Goal: Transaction & Acquisition: Purchase product/service

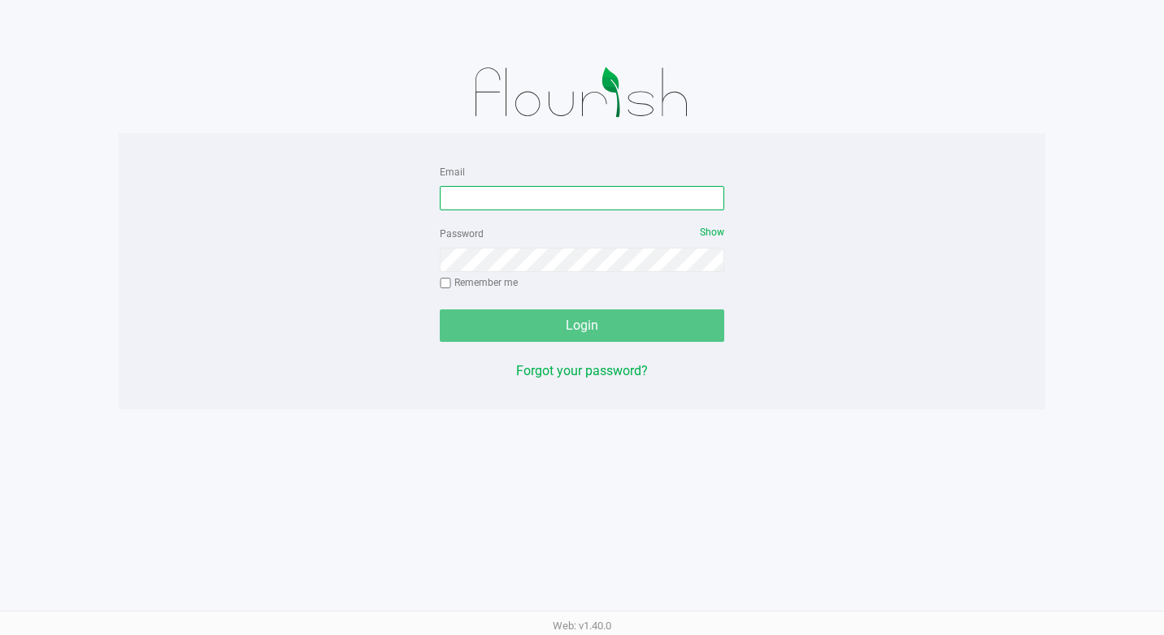
click at [479, 205] on input "Email" at bounding box center [582, 198] width 284 height 24
click at [453, 198] on input "[EMAIL_ADDRESS][DOMAIN_NAME]" at bounding box center [582, 198] width 284 height 24
type input "[EMAIL_ADDRESS][DOMAIN_NAME]"
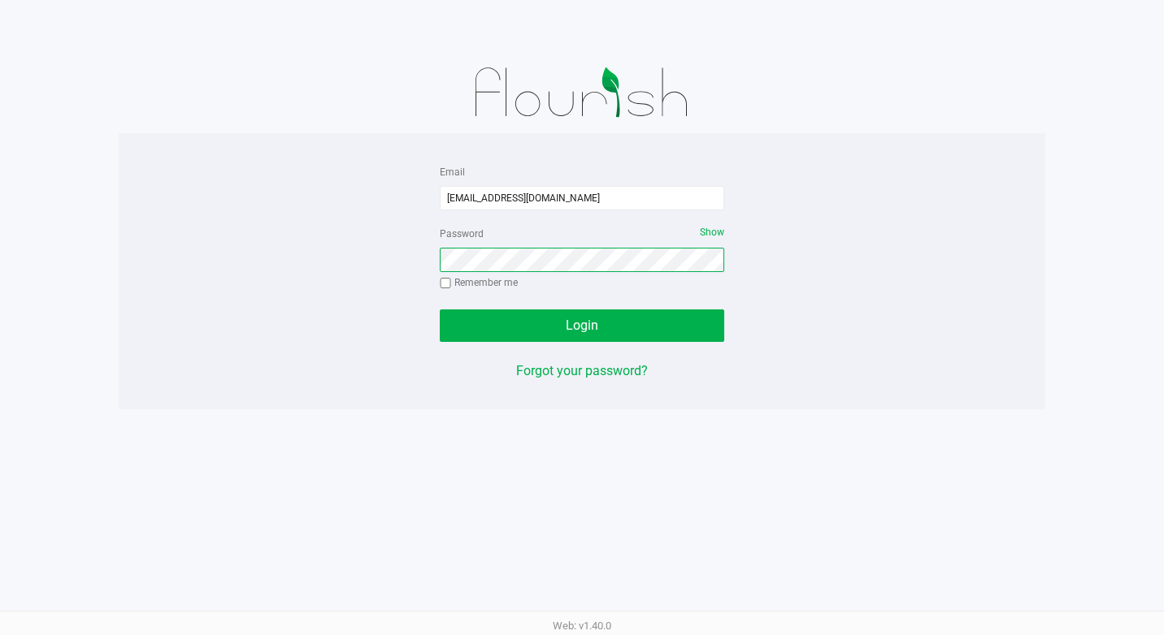
click at [440, 310] on button "Login" at bounding box center [582, 326] width 284 height 33
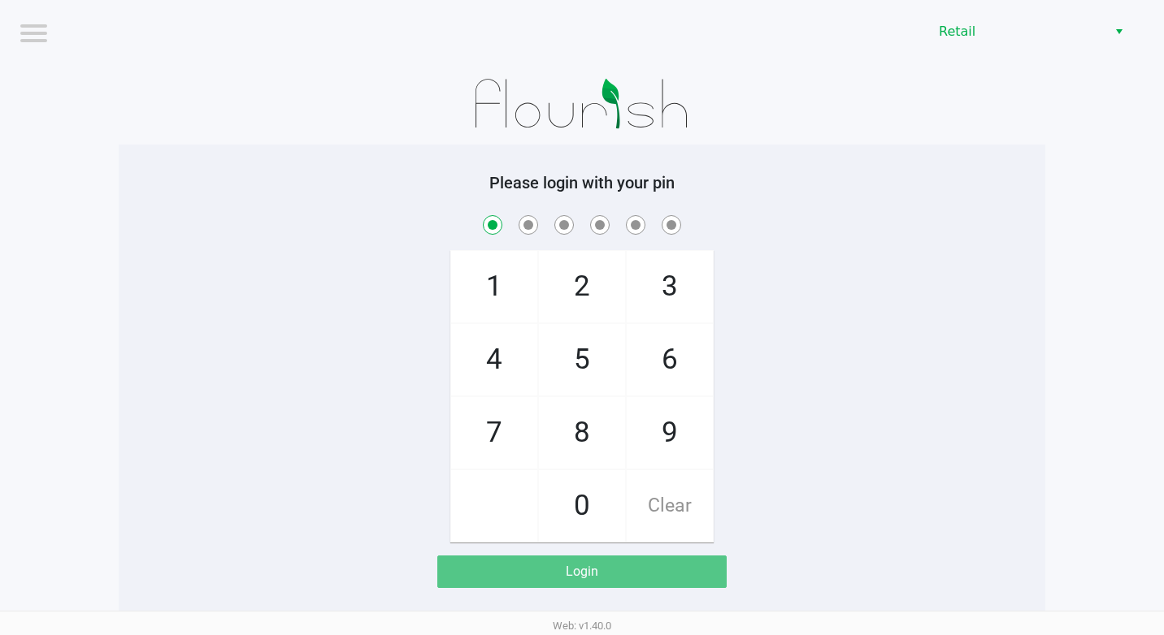
checkbox input "true"
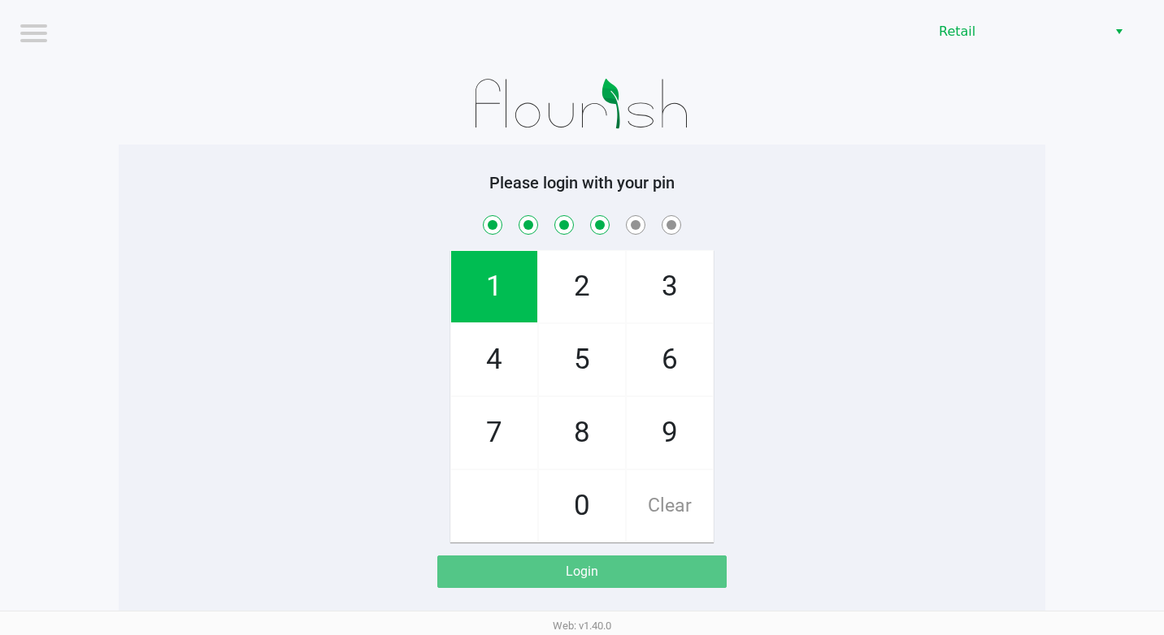
checkbox input "true"
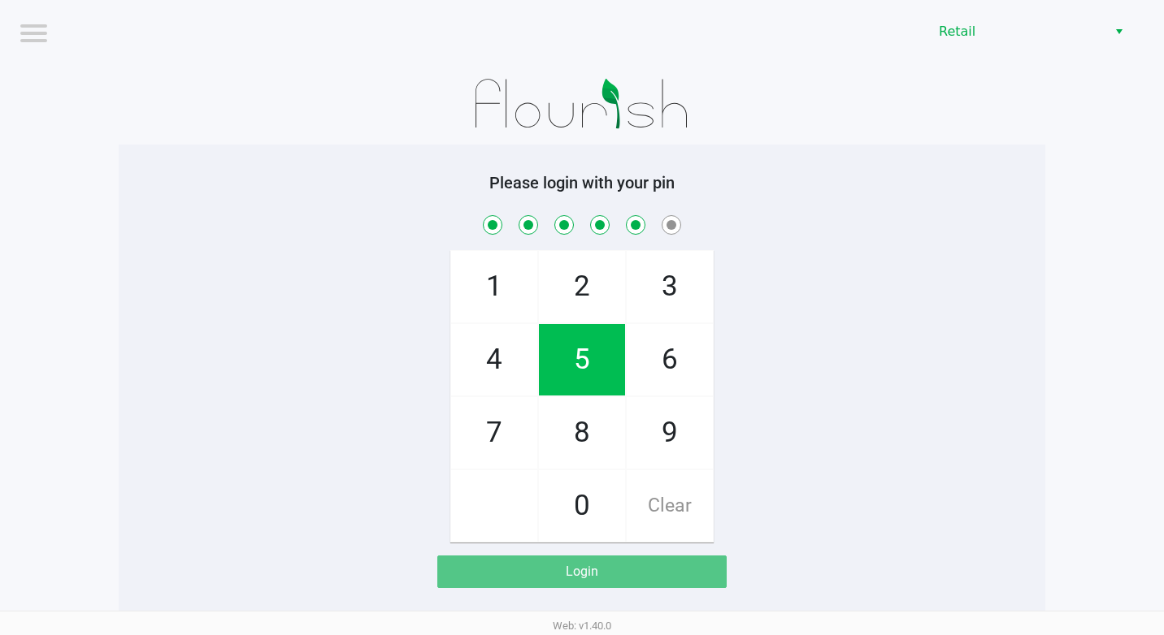
checkbox input "true"
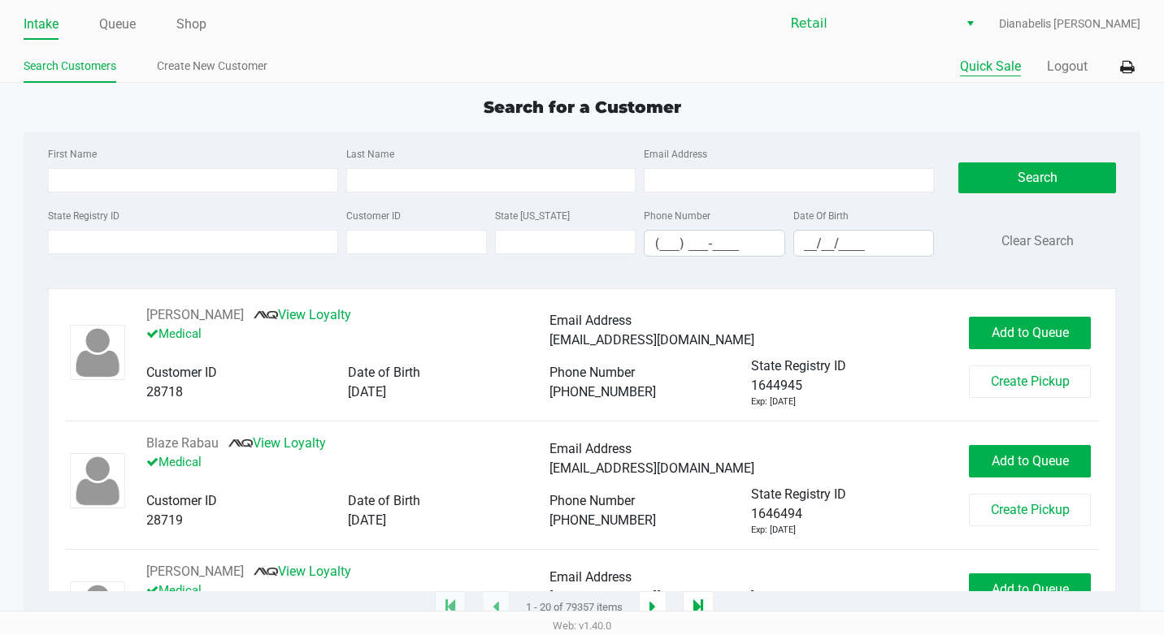
click at [973, 63] on button "Quick Sale" at bounding box center [990, 67] width 61 height 20
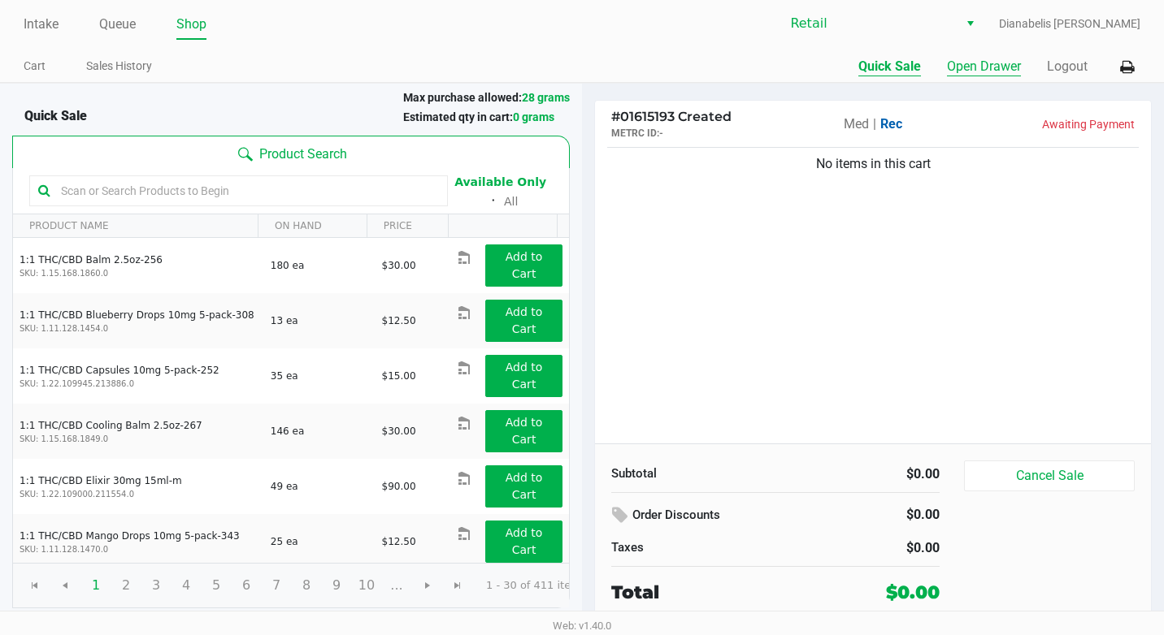
click at [1003, 71] on button "Open Drawer" at bounding box center [984, 67] width 74 height 20
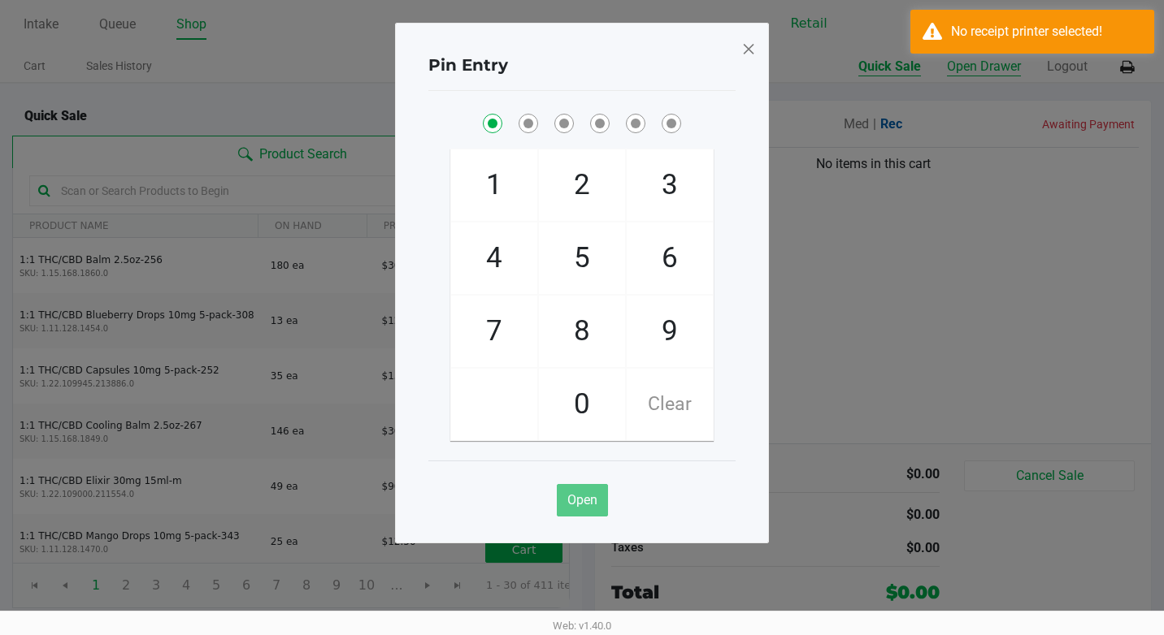
checkbox input "true"
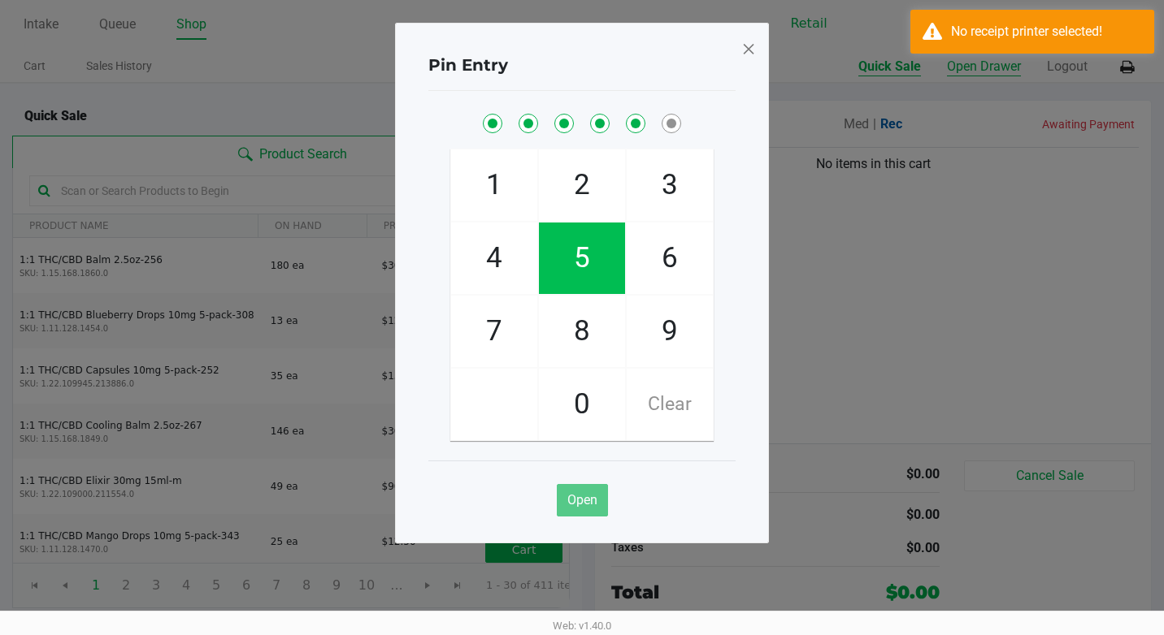
checkbox input "true"
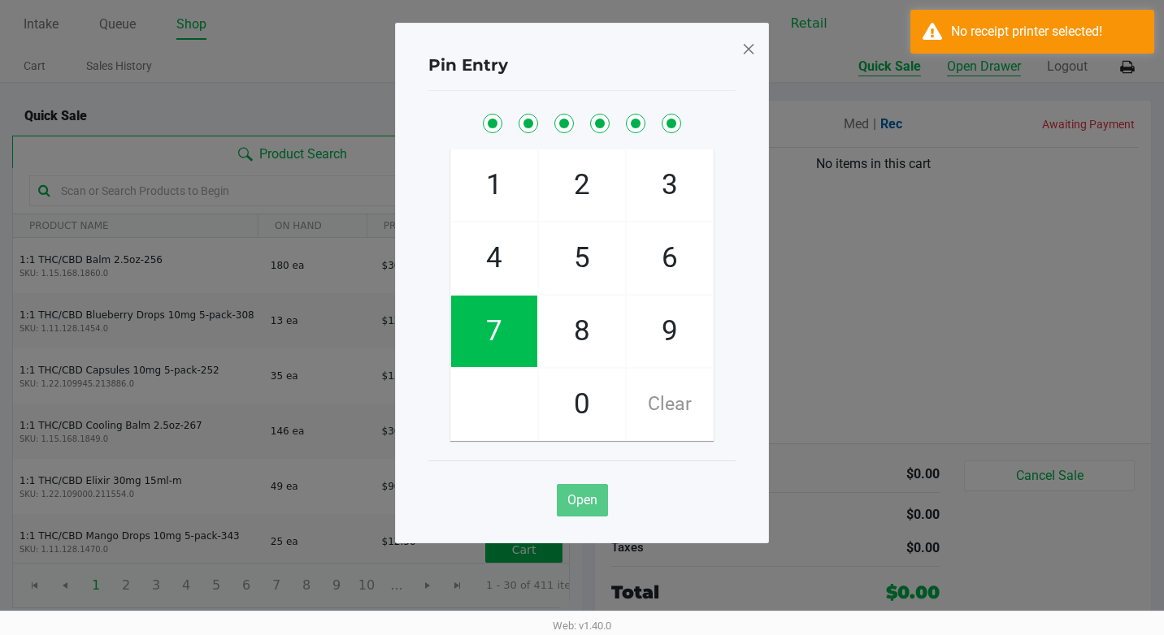
checkbox input "true"
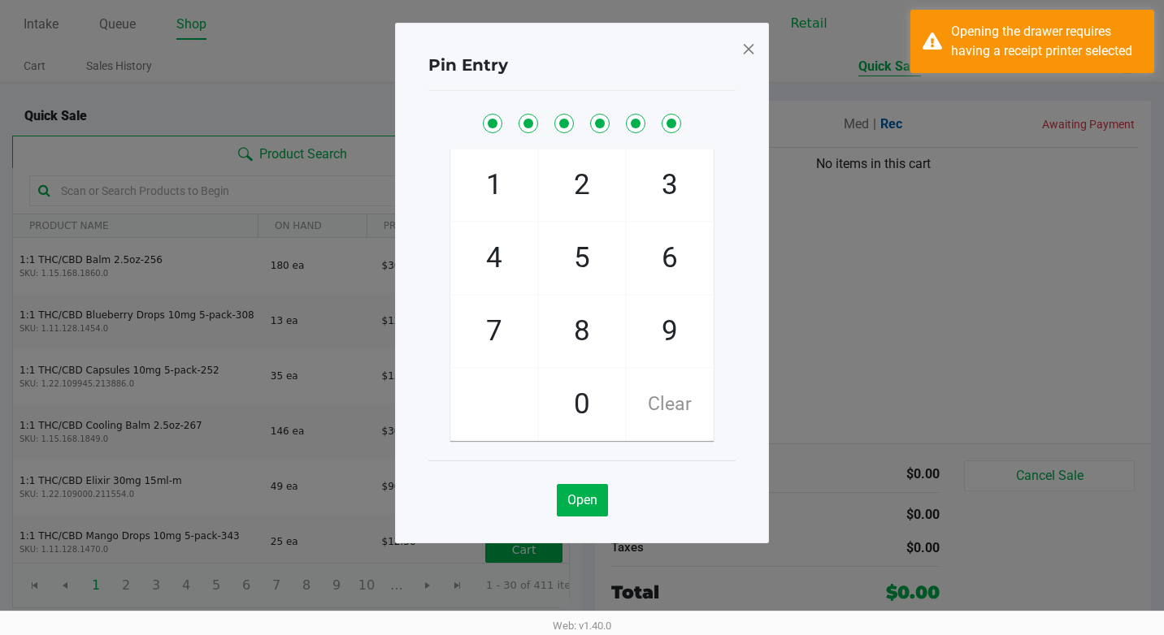
click at [745, 52] on span at bounding box center [748, 49] width 15 height 26
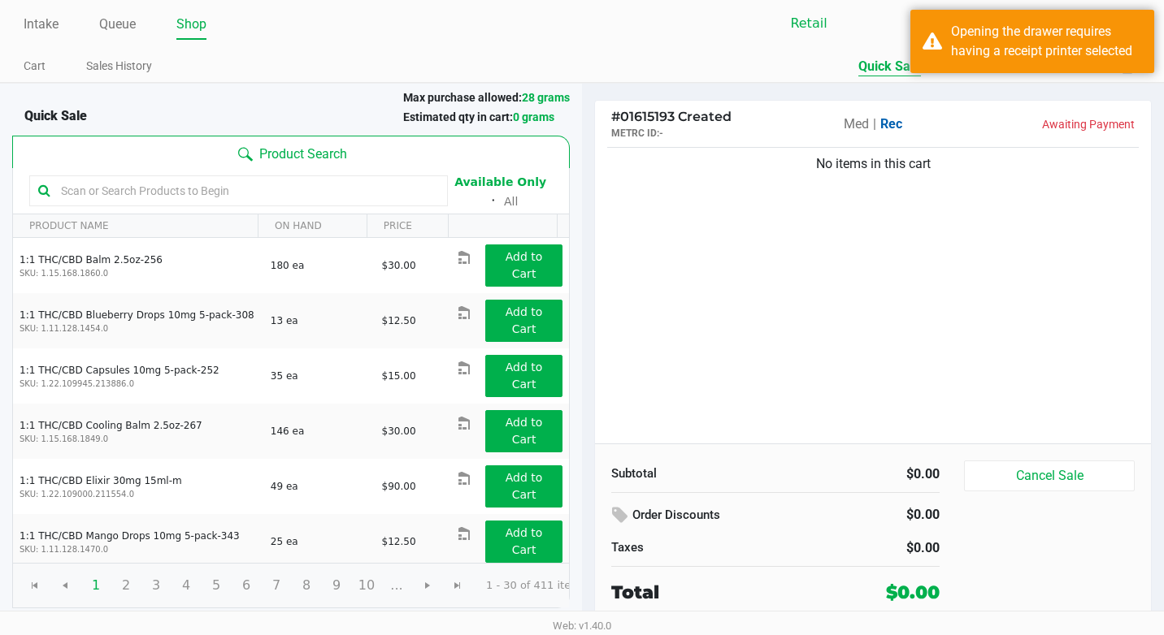
click at [1031, 119] on p "Awaiting Payment" at bounding box center [1047, 124] width 175 height 17
click at [1024, 31] on div "Opening the drawer requires having a receipt printer selected" at bounding box center [1046, 41] width 191 height 39
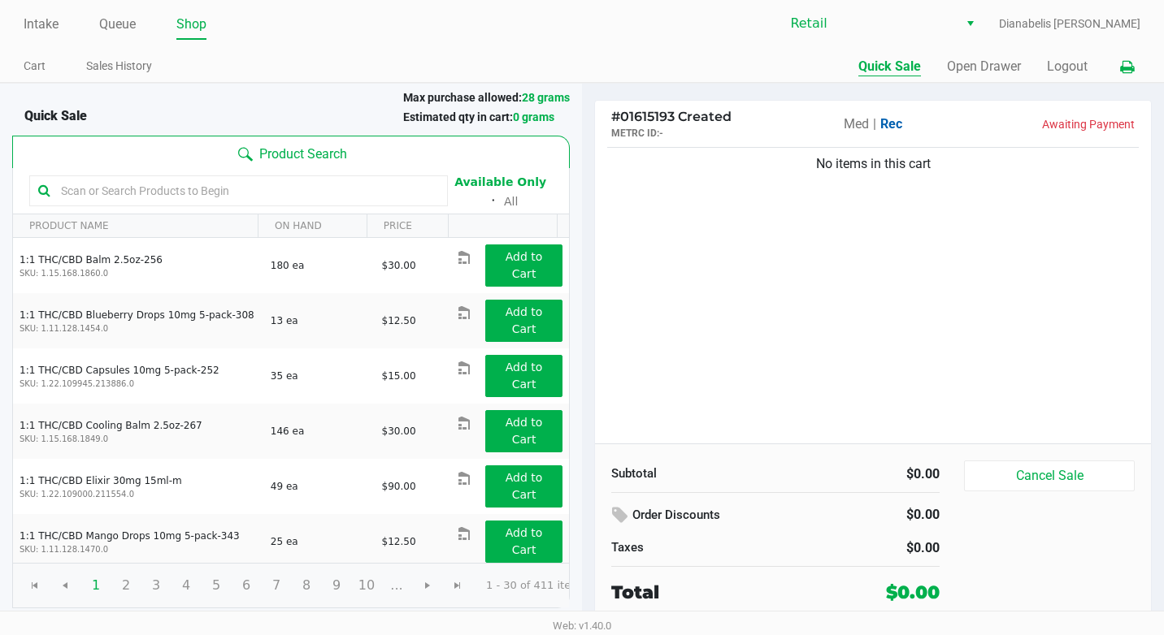
click at [1119, 65] on button at bounding box center [1126, 67] width 27 height 30
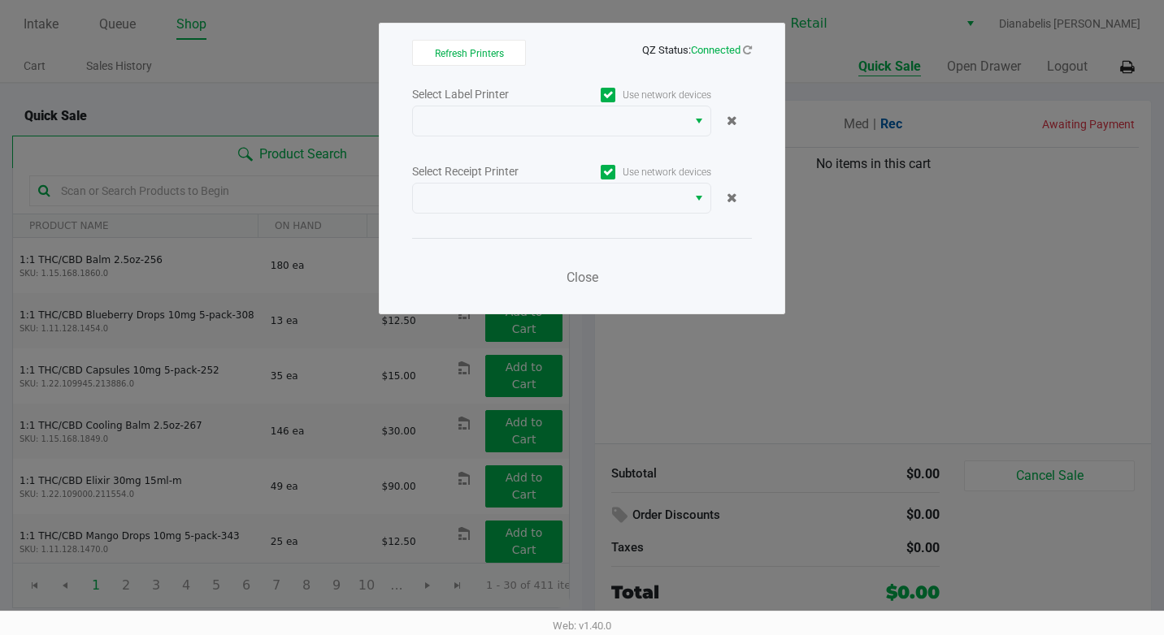
click at [617, 94] on label "Use network devices" at bounding box center [637, 95] width 150 height 15
click at [0, 0] on input "Use network devices" at bounding box center [0, 0] width 0 height 0
drag, startPoint x: 618, startPoint y: 177, endPoint x: 614, endPoint y: 167, distance: 11.3
click at [616, 177] on label "Use network devices" at bounding box center [637, 172] width 150 height 15
click at [0, 0] on input "Use network devices" at bounding box center [0, 0] width 0 height 0
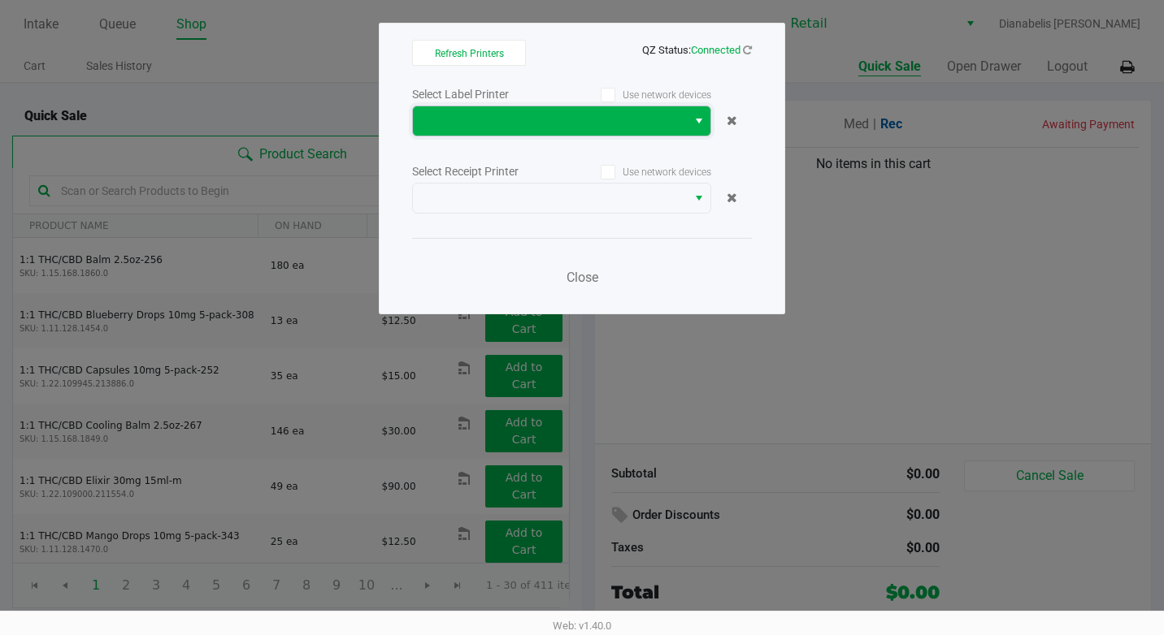
click at [621, 120] on span at bounding box center [550, 121] width 254 height 20
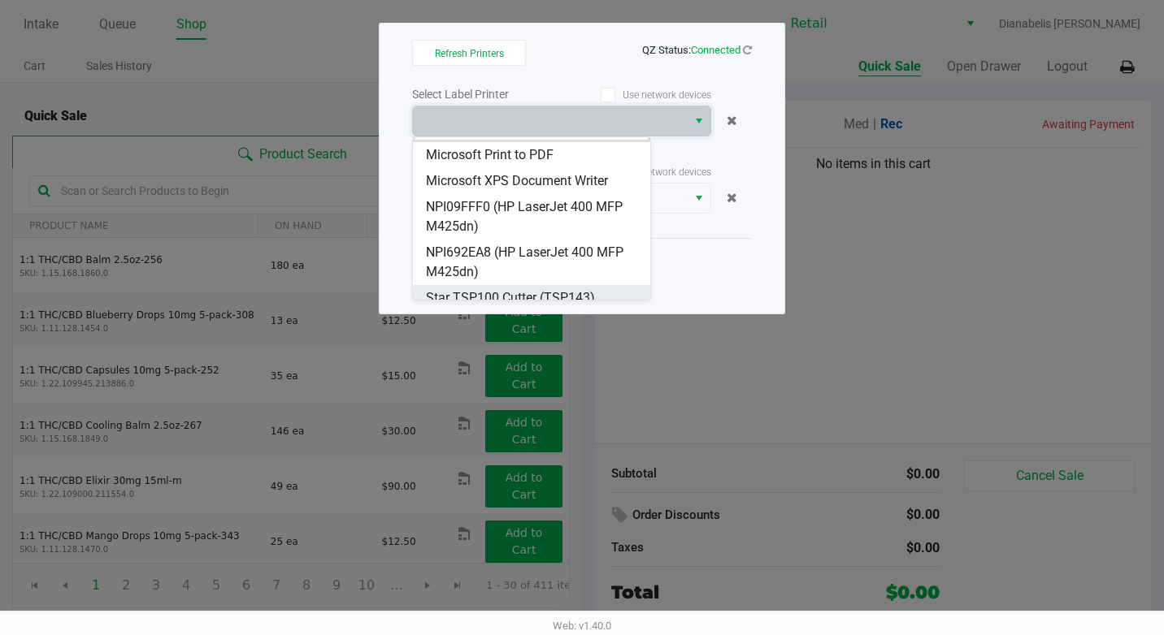
scroll to position [33, 0]
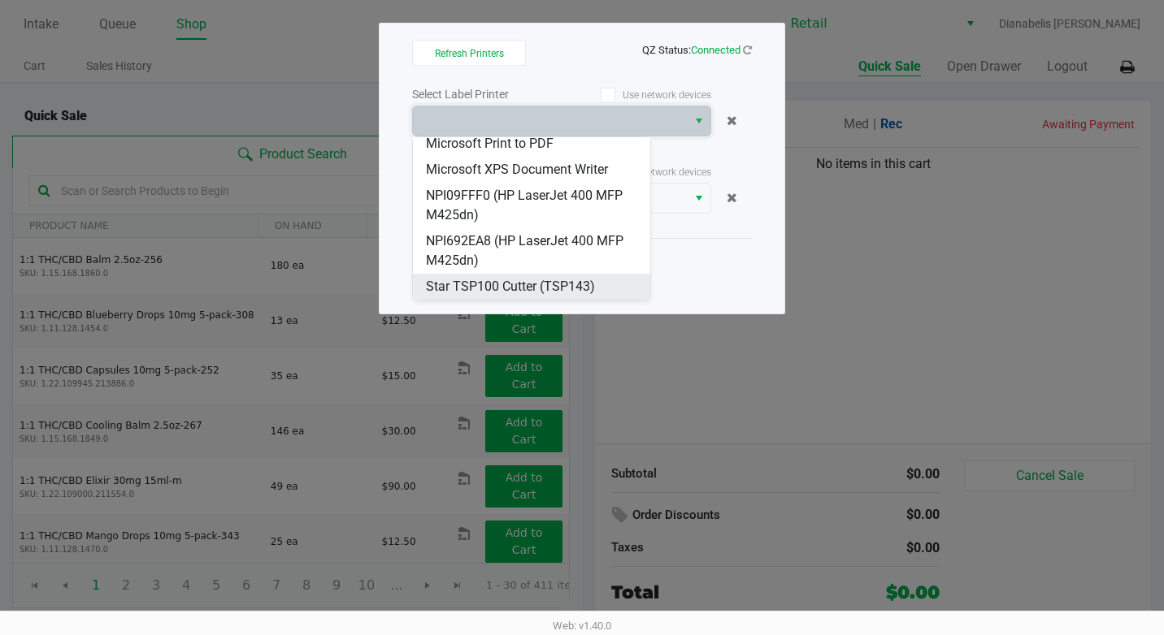
click at [537, 278] on span "Star TSP100 Cutter (TSP143)" at bounding box center [510, 287] width 169 height 20
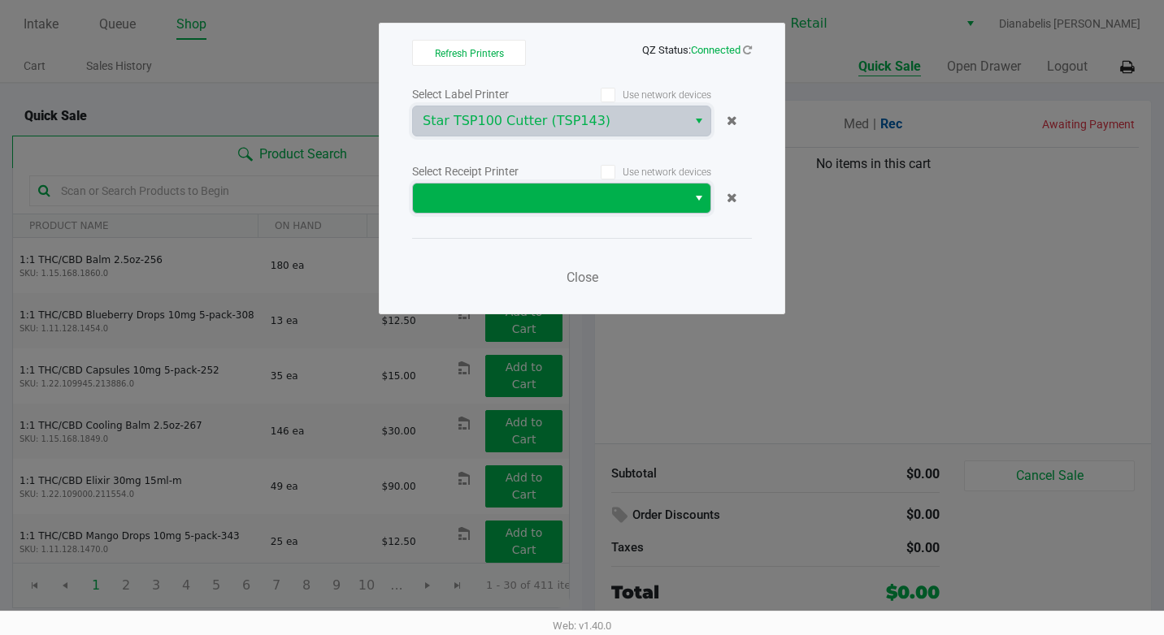
click at [555, 207] on span at bounding box center [550, 199] width 254 height 20
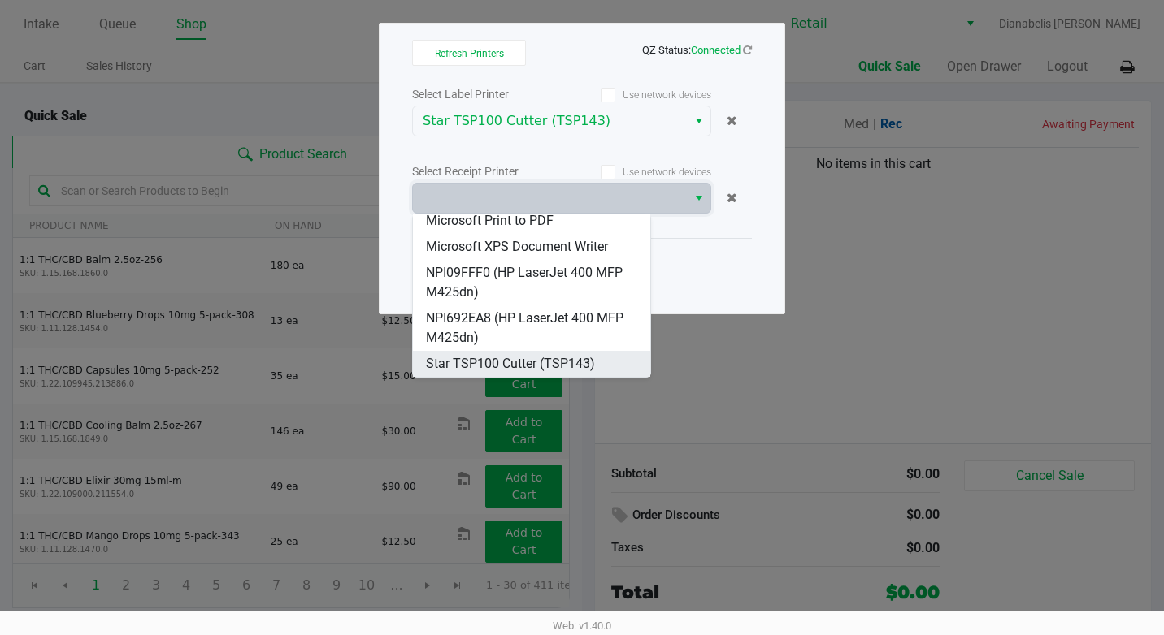
click at [543, 374] on \(TSP143\) "Star TSP100 Cutter (TSP143)" at bounding box center [531, 364] width 237 height 26
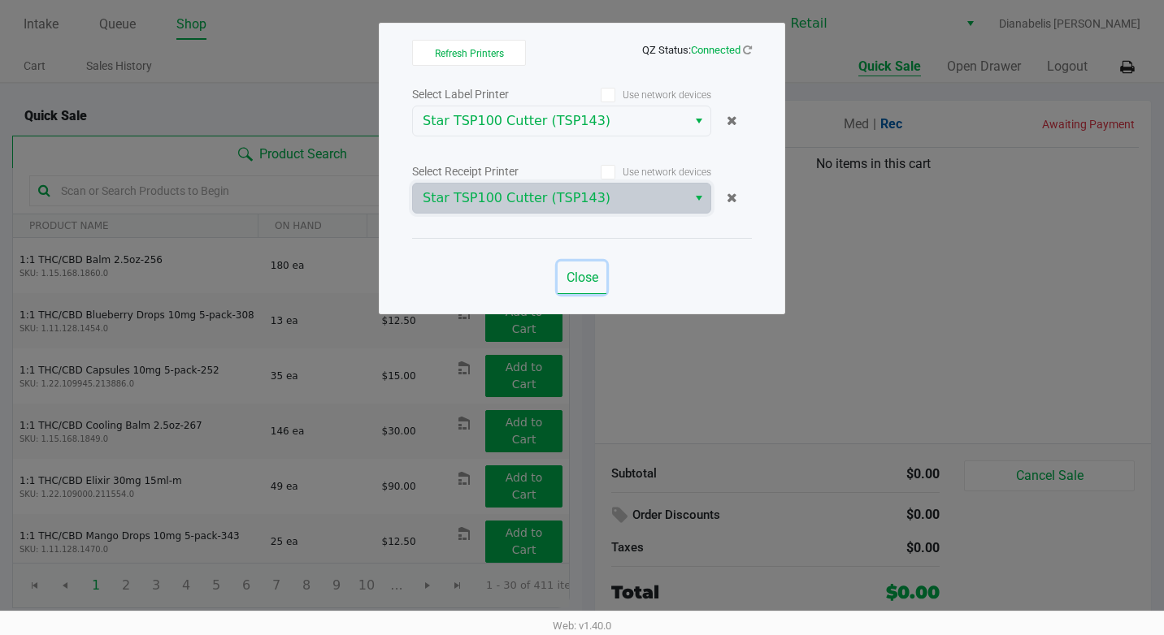
click at [598, 274] on span "Close" at bounding box center [582, 277] width 32 height 15
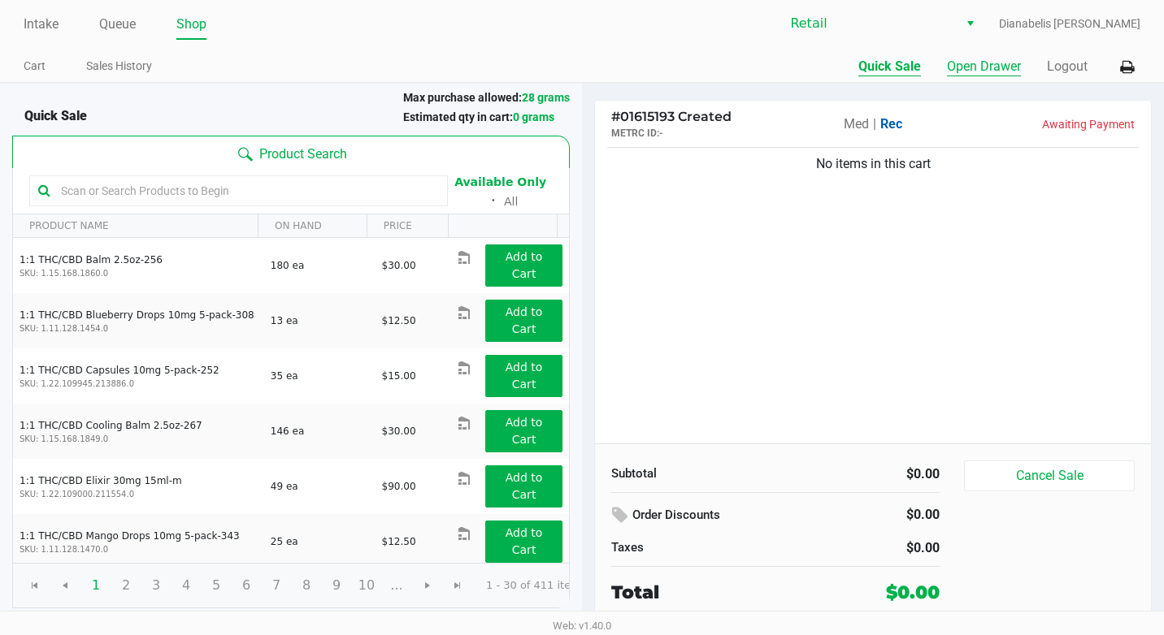
click at [972, 67] on button "Open Drawer" at bounding box center [984, 67] width 74 height 20
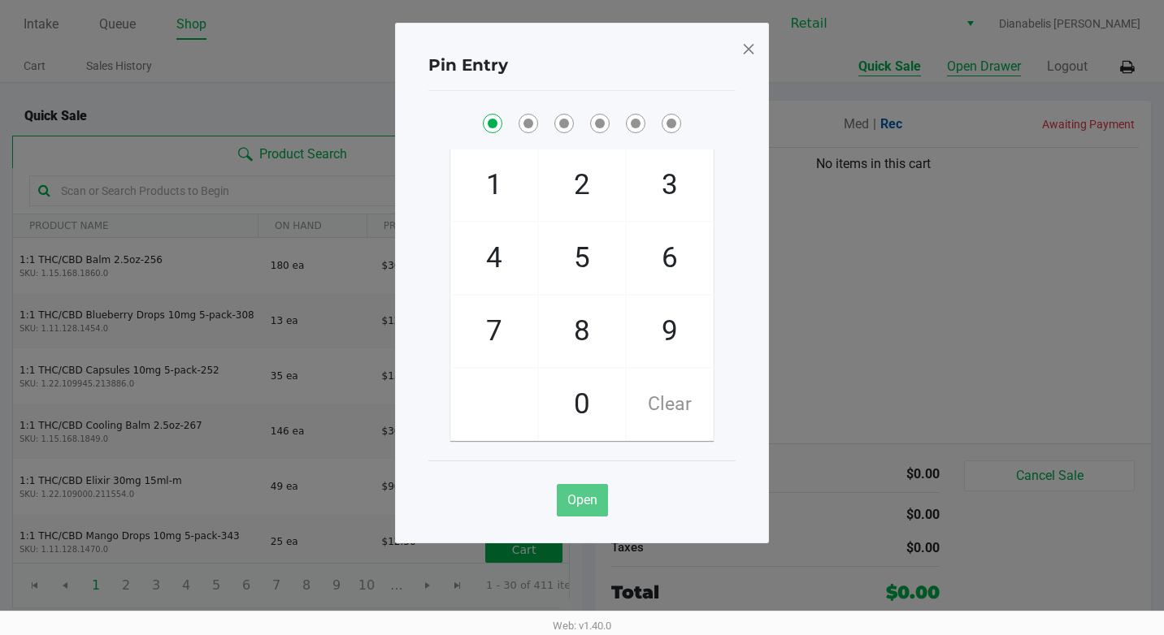
checkbox input "true"
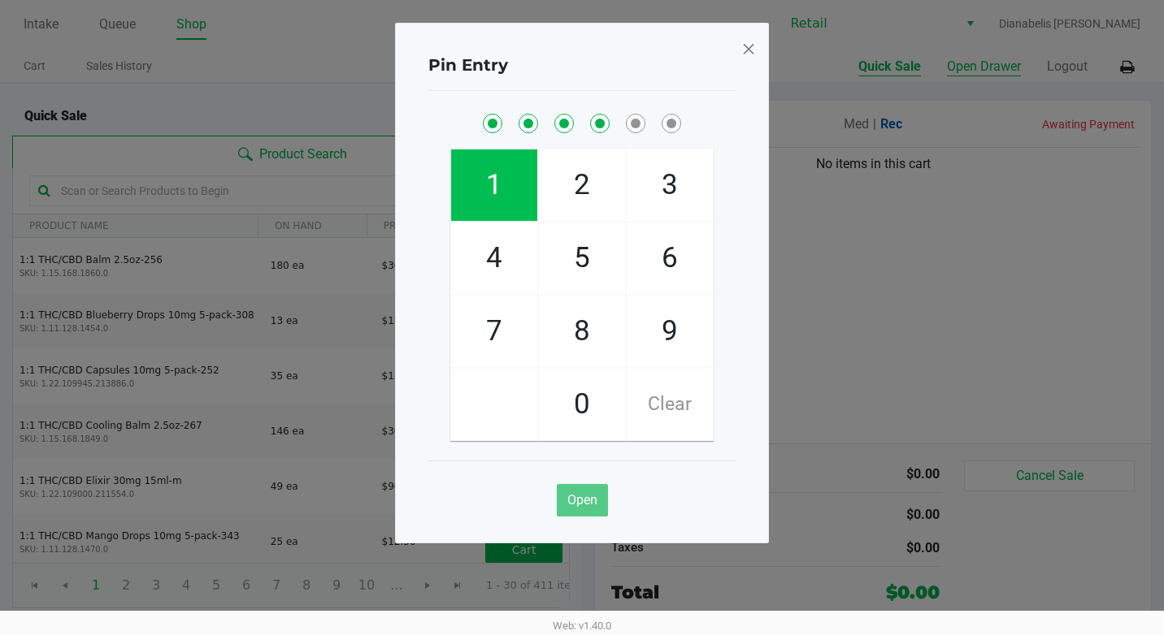
checkbox input "true"
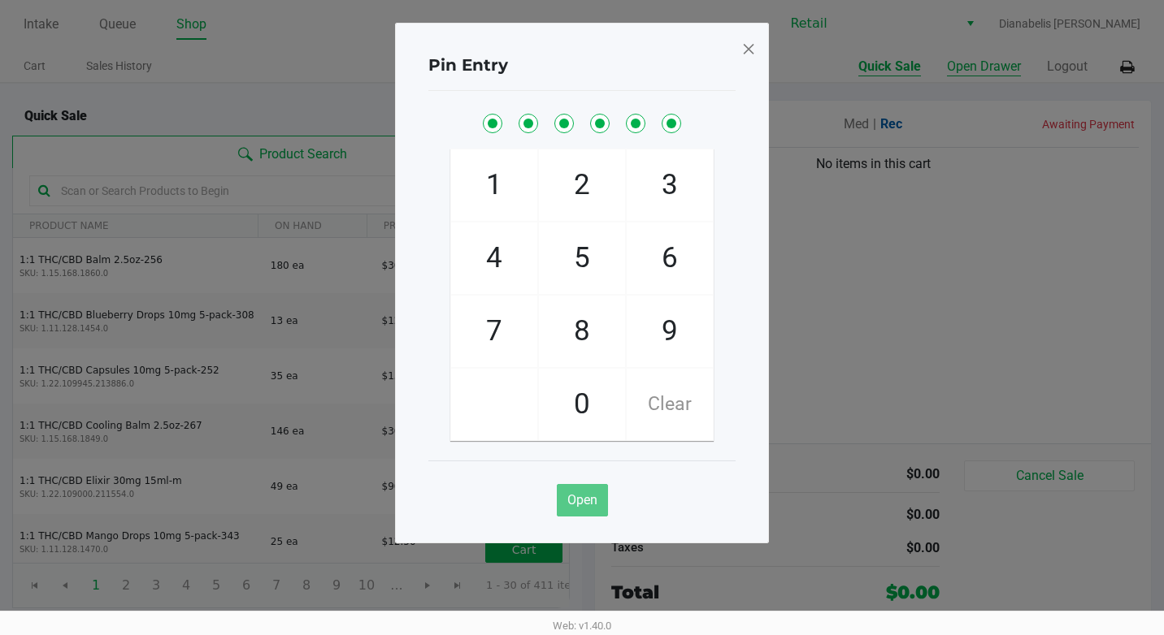
checkbox input "true"
click at [748, 41] on span at bounding box center [748, 49] width 15 height 26
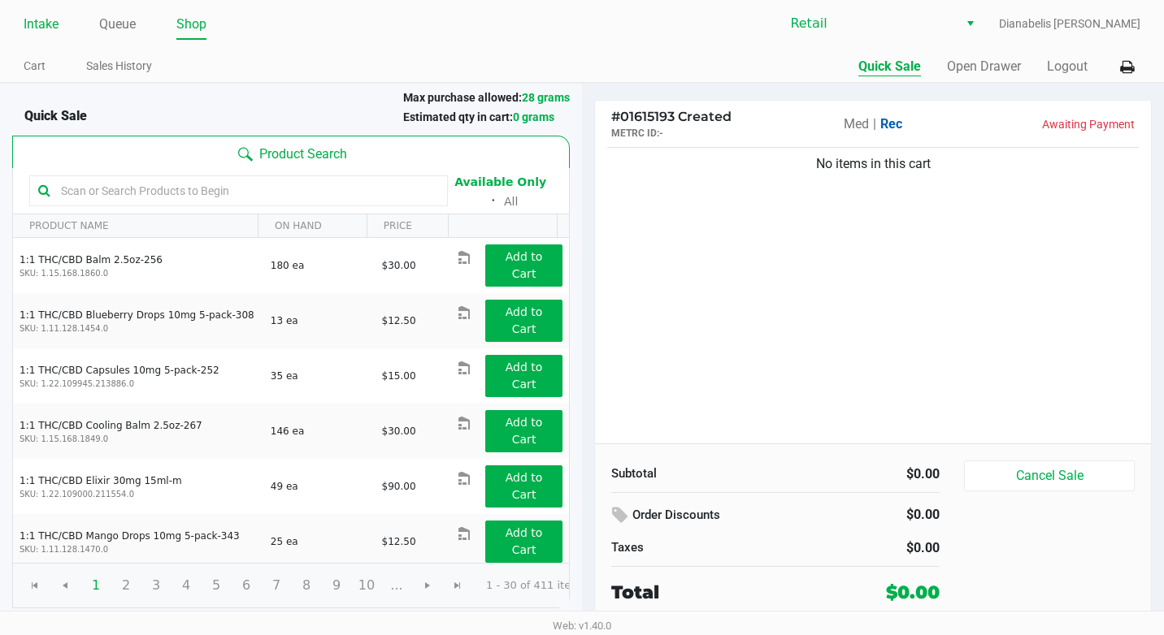
click at [41, 25] on link "Intake" at bounding box center [41, 24] width 35 height 23
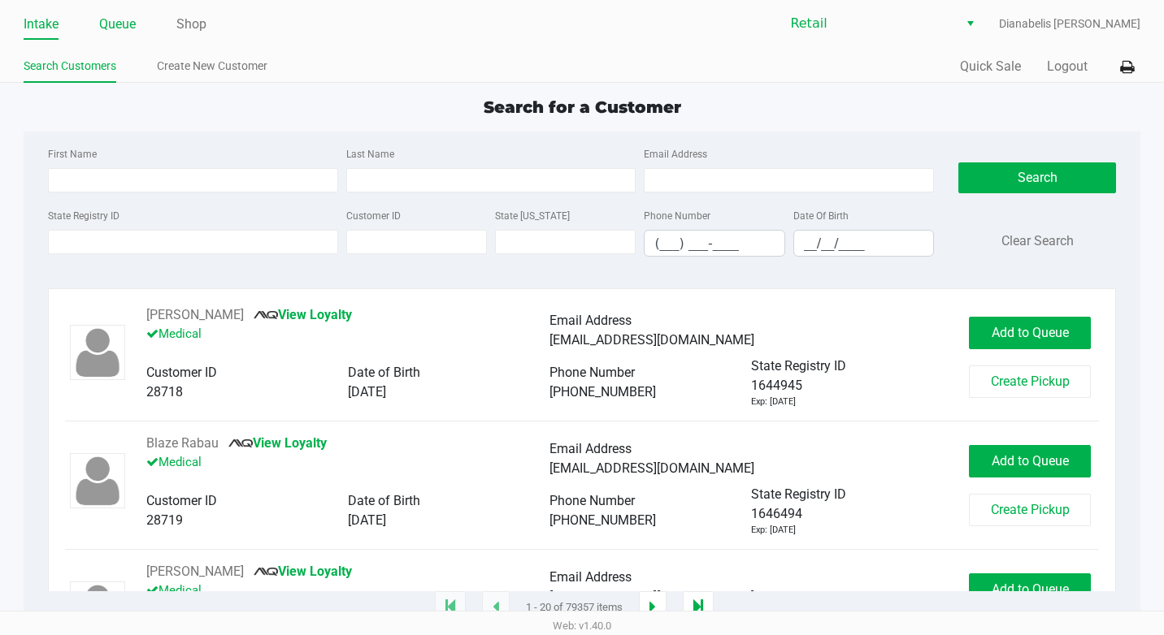
click at [106, 26] on link "Queue" at bounding box center [117, 24] width 37 height 23
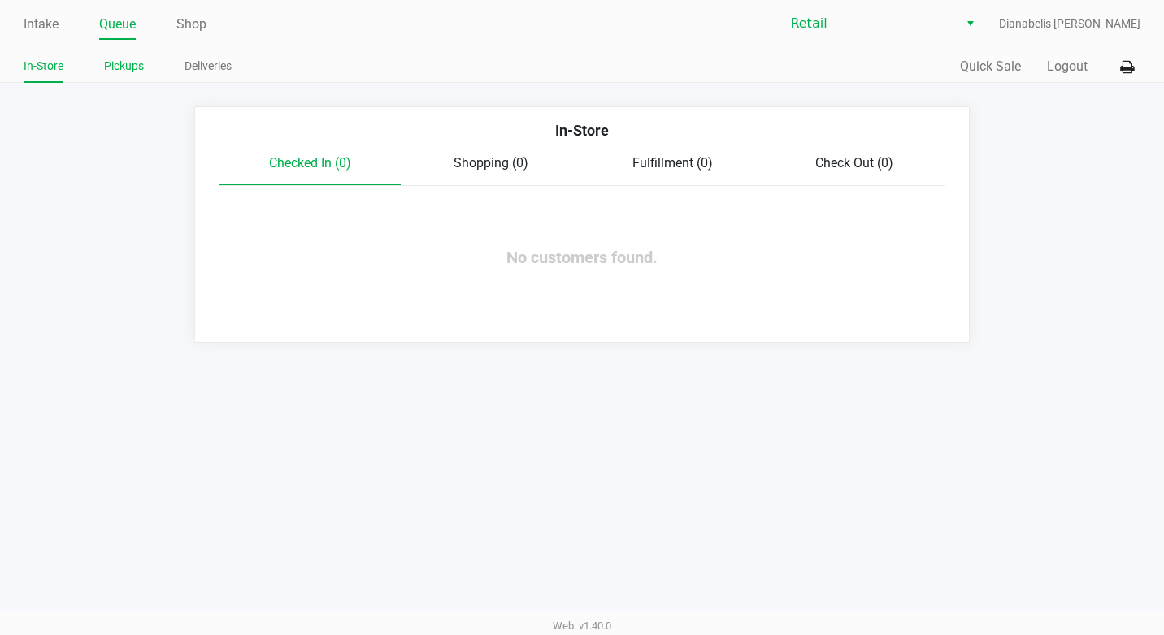
click at [135, 70] on link "Pickups" at bounding box center [124, 66] width 40 height 20
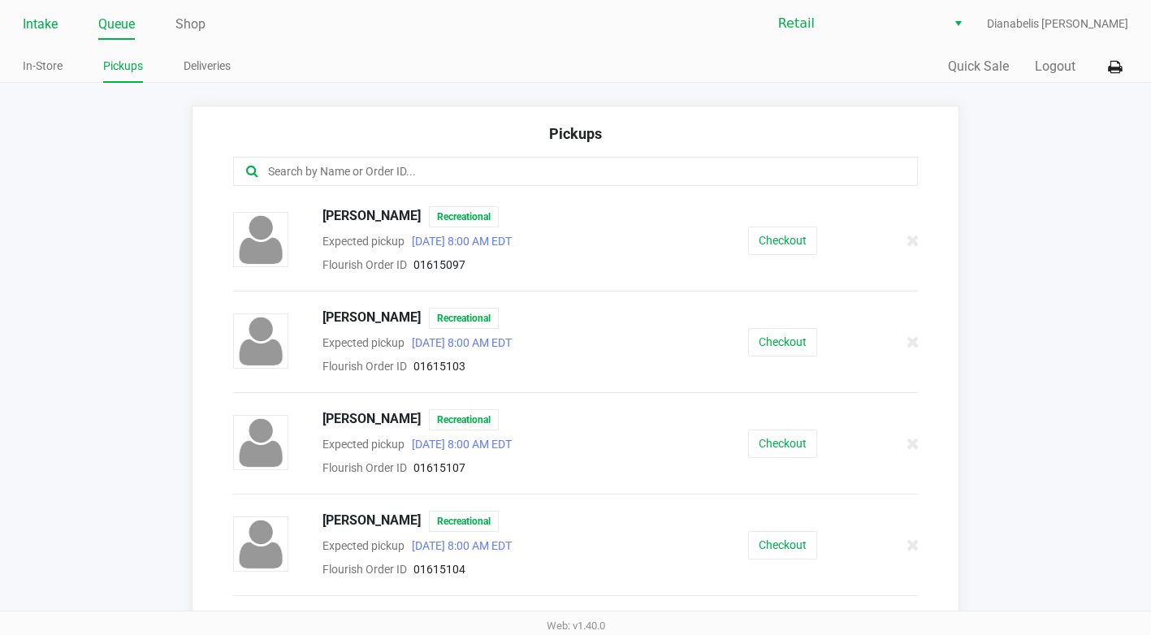
click at [48, 32] on link "Intake" at bounding box center [40, 24] width 35 height 23
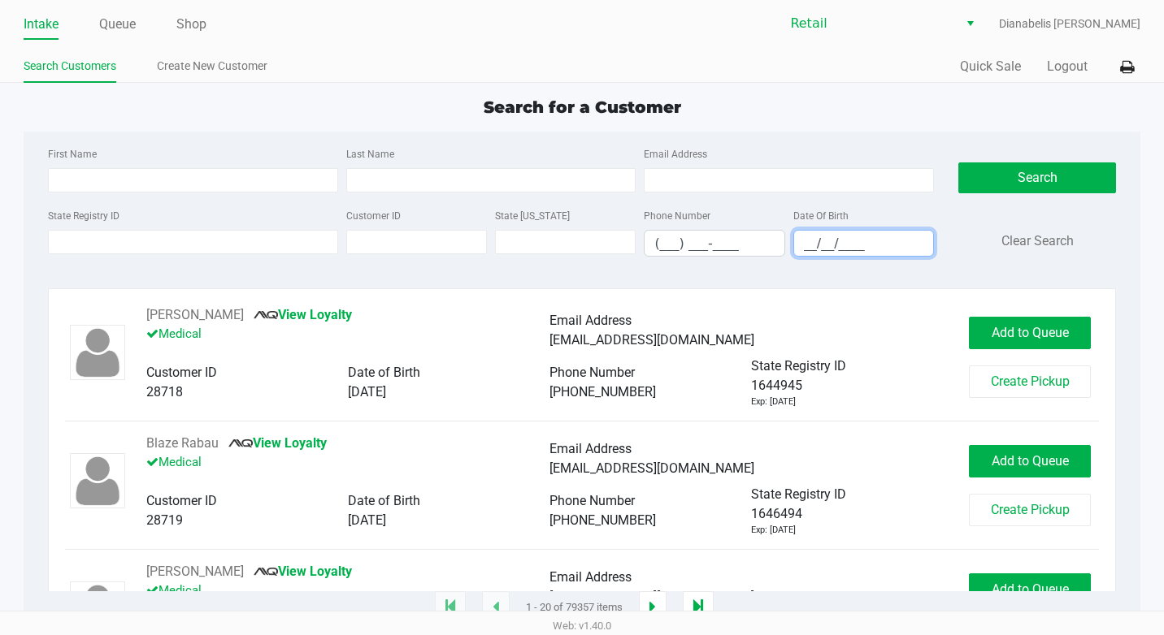
click at [807, 239] on input "__/__/____" at bounding box center [863, 243] width 139 height 25
click at [130, 26] on link "Queue" at bounding box center [117, 24] width 37 height 23
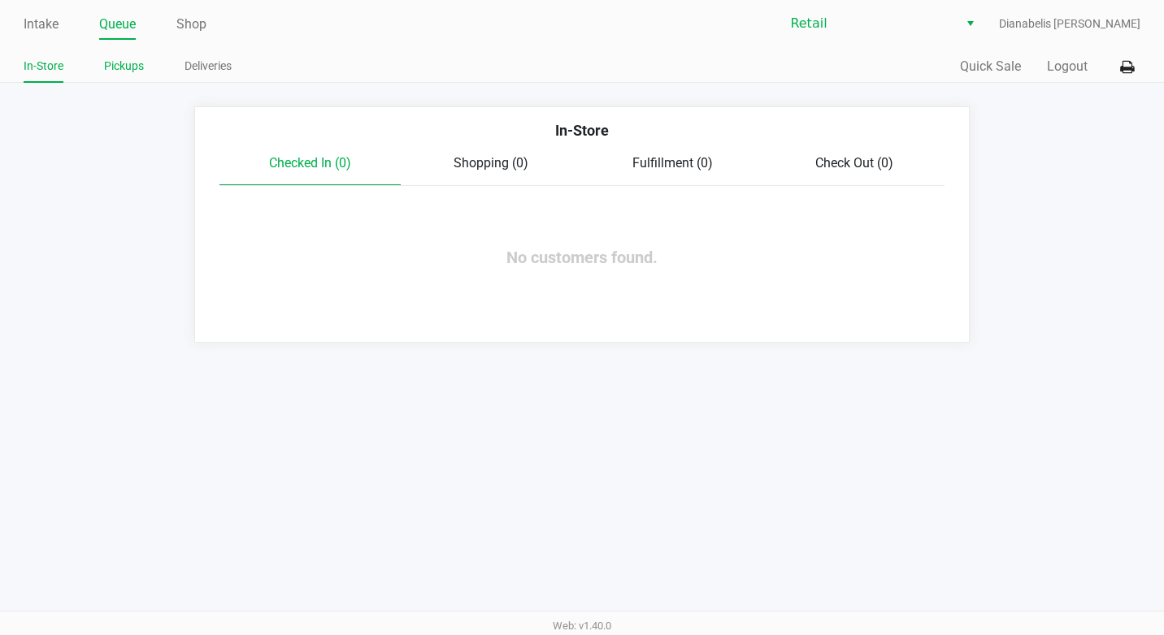
click at [128, 73] on link "Pickups" at bounding box center [124, 66] width 40 height 20
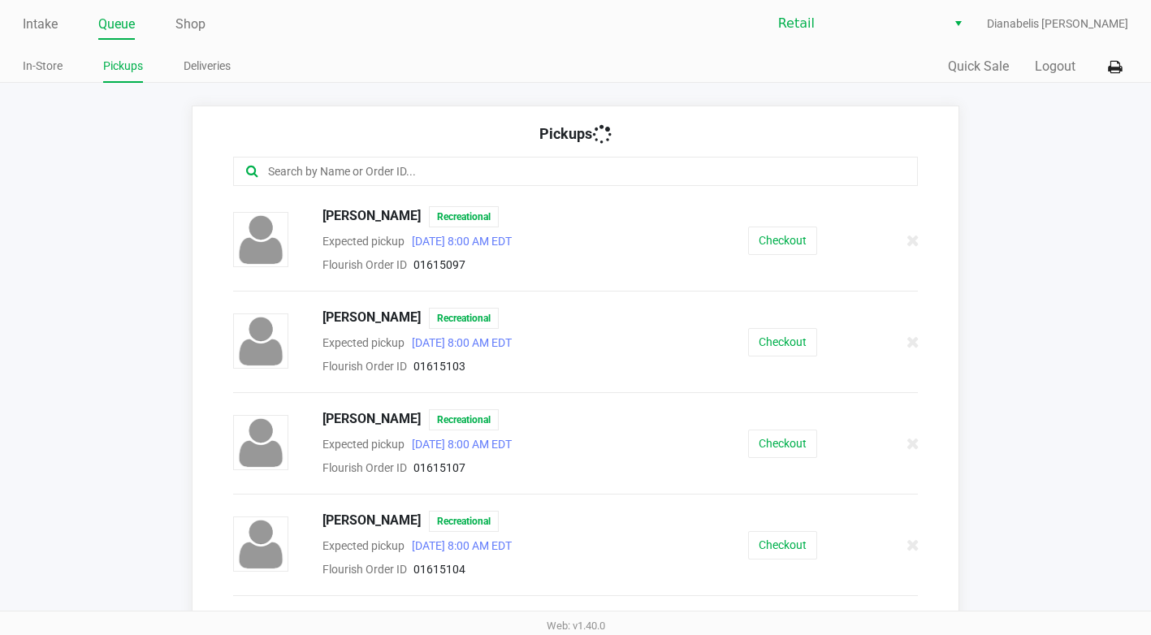
click at [360, 163] on input "text" at bounding box center [563, 172] width 593 height 19
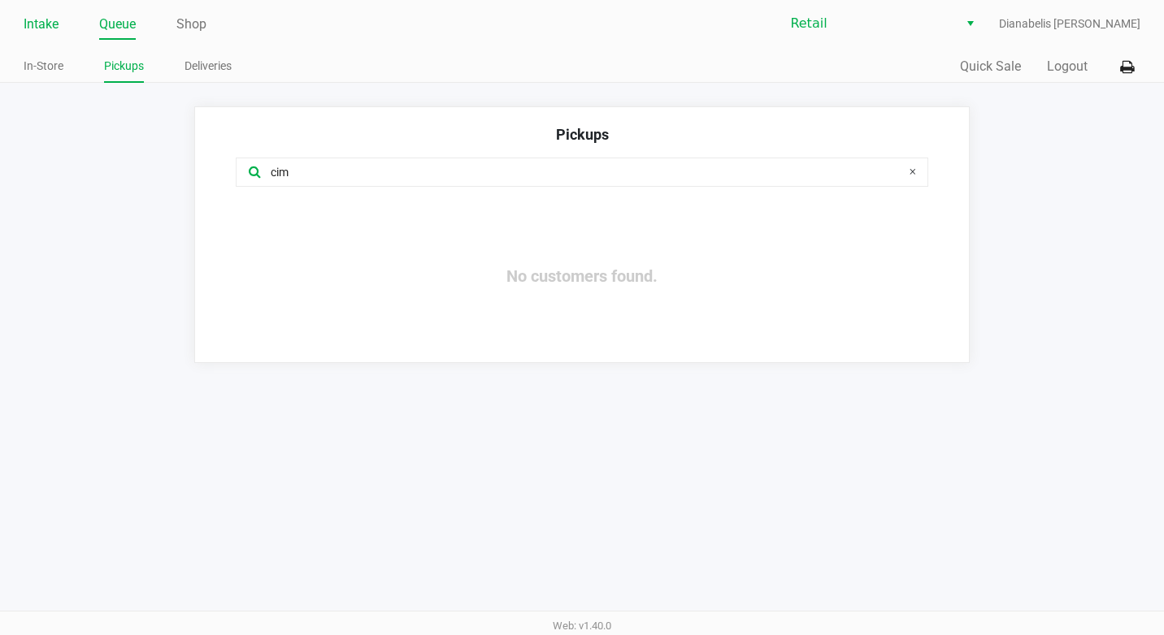
type input "cim"
click at [51, 36] on li "Intake" at bounding box center [41, 25] width 35 height 28
click at [54, 35] on link "Intake" at bounding box center [41, 24] width 35 height 23
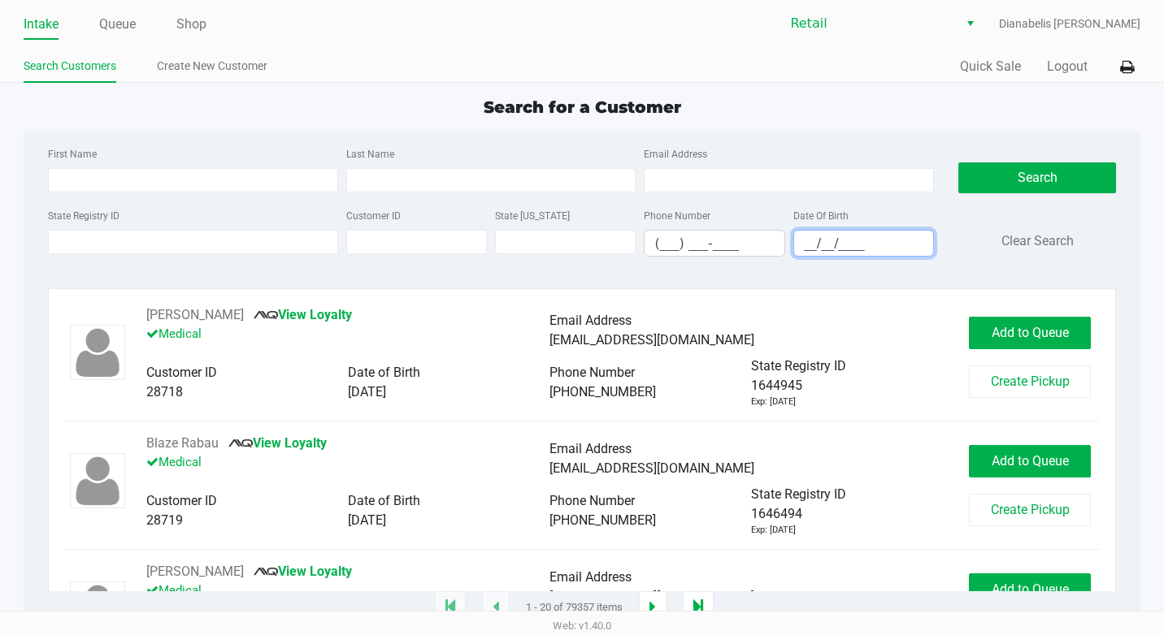
click at [844, 246] on input "__/__/____" at bounding box center [863, 243] width 139 height 25
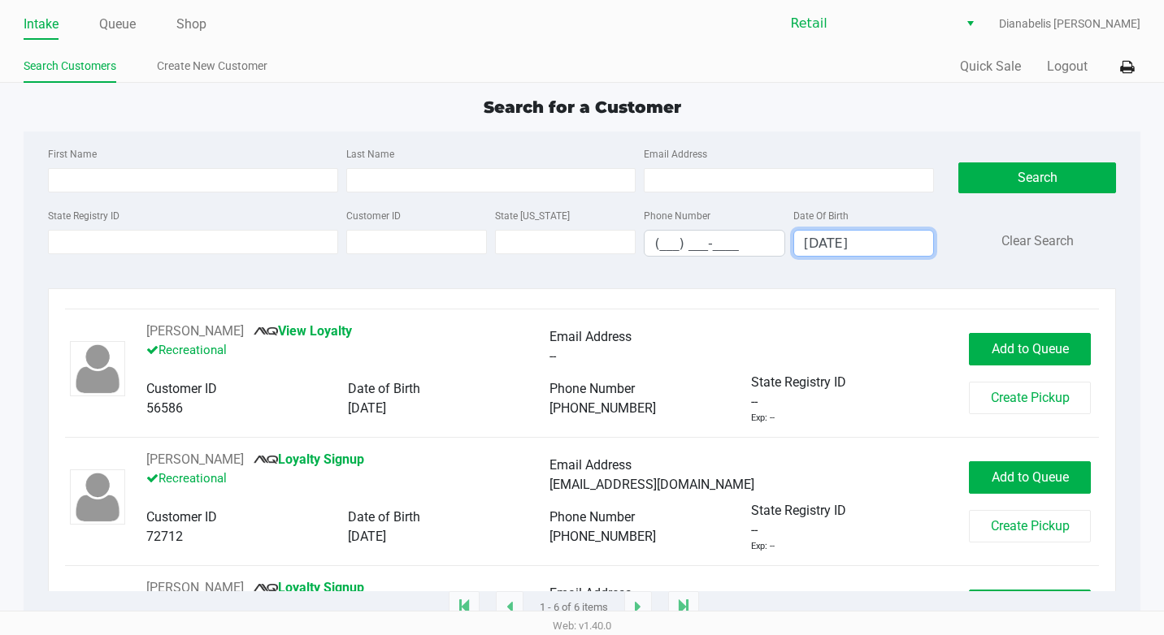
scroll to position [159, 0]
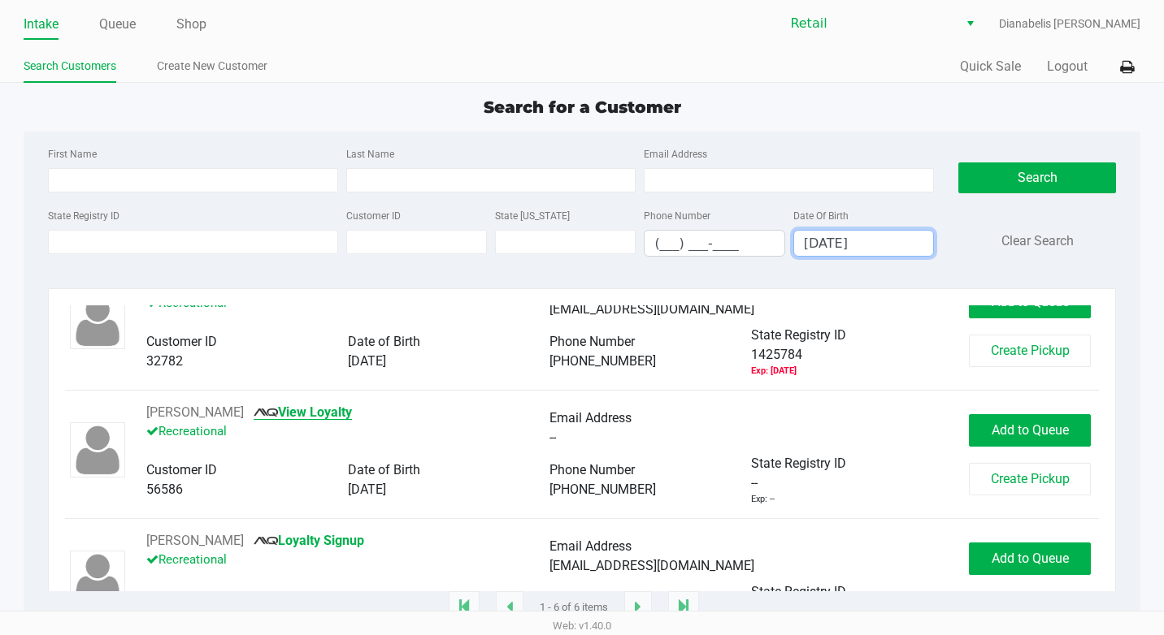
type input "[DATE]"
click at [314, 408] on link "View Loyalty" at bounding box center [303, 412] width 98 height 15
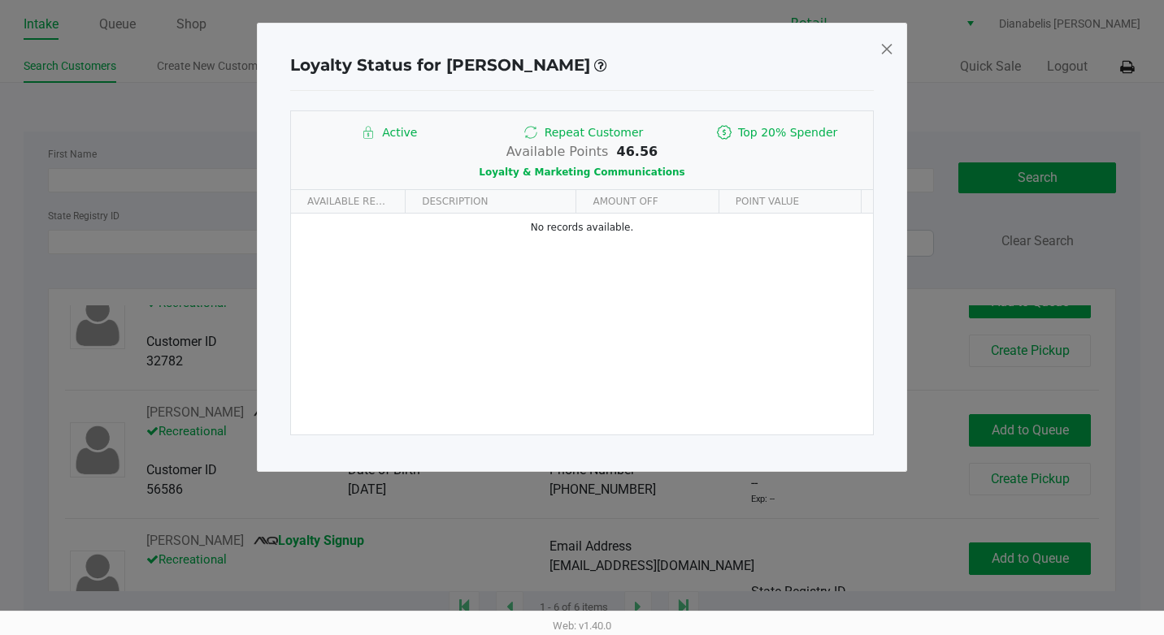
click at [890, 50] on span at bounding box center [886, 49] width 15 height 26
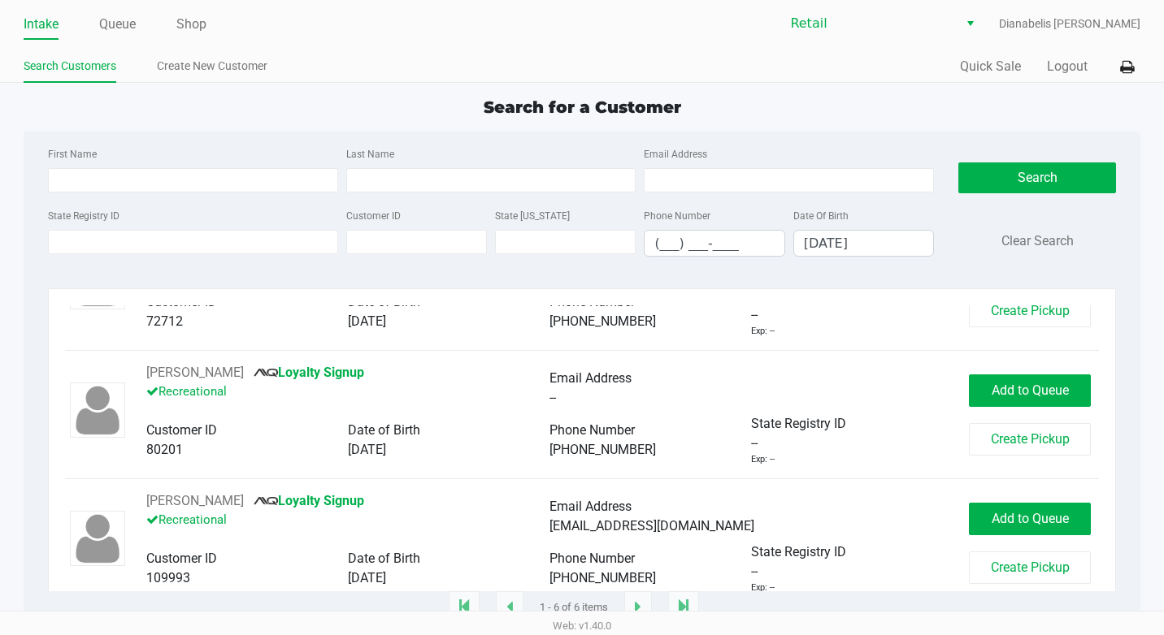
scroll to position [484, 0]
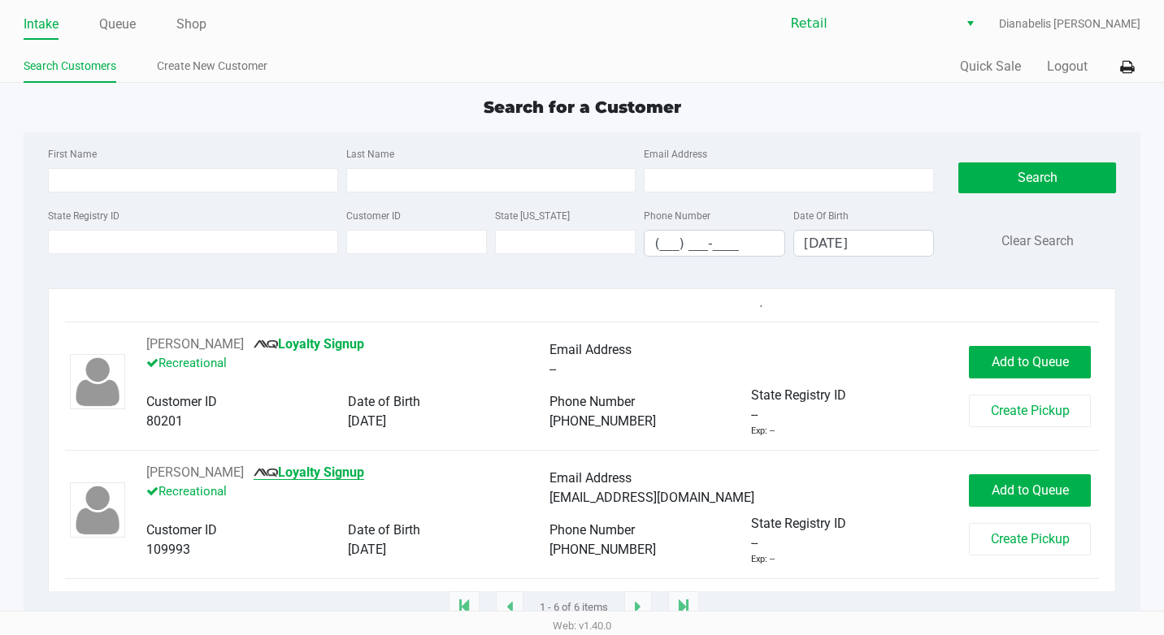
click at [343, 471] on link "Loyalty Signup" at bounding box center [309, 472] width 111 height 15
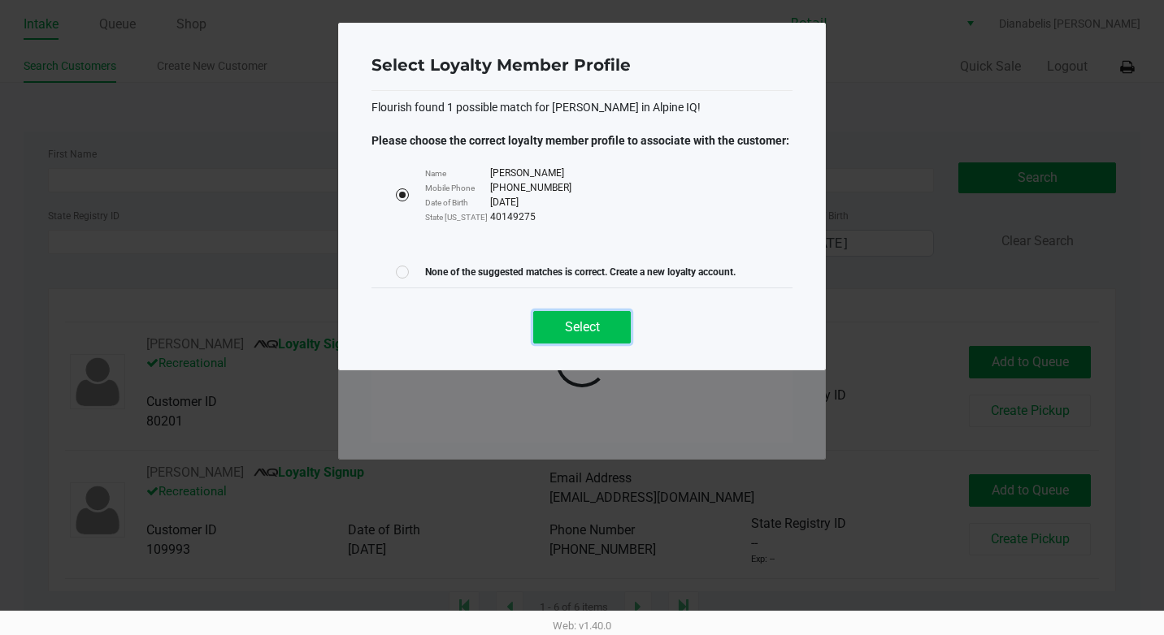
click at [583, 328] on span "Select" at bounding box center [582, 326] width 35 height 15
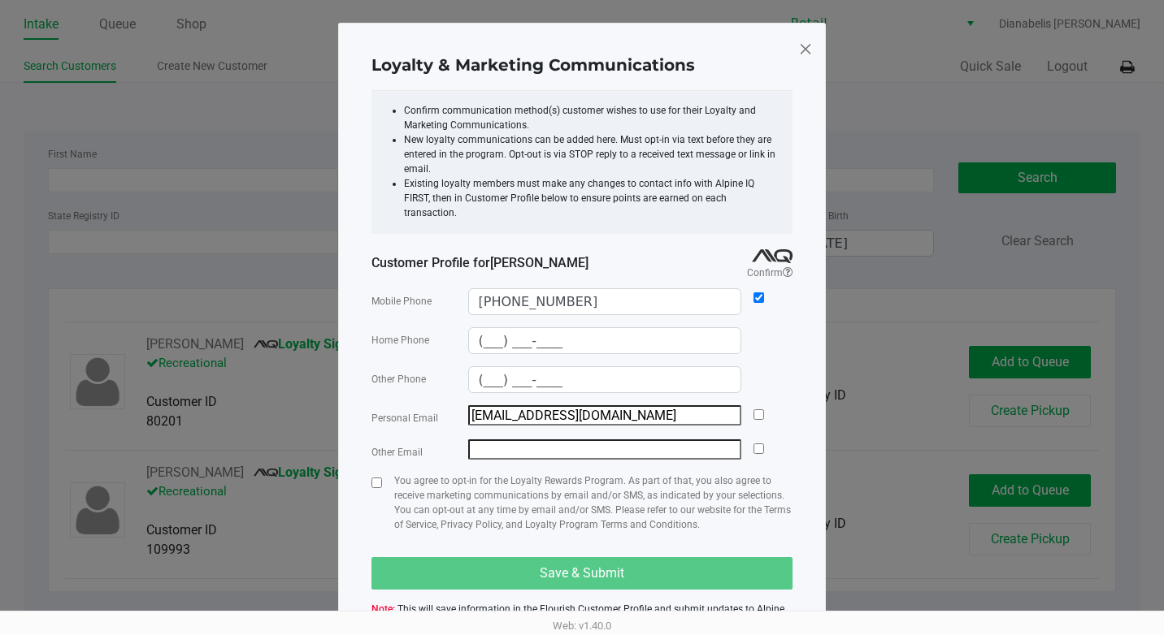
click at [804, 50] on span at bounding box center [805, 49] width 15 height 26
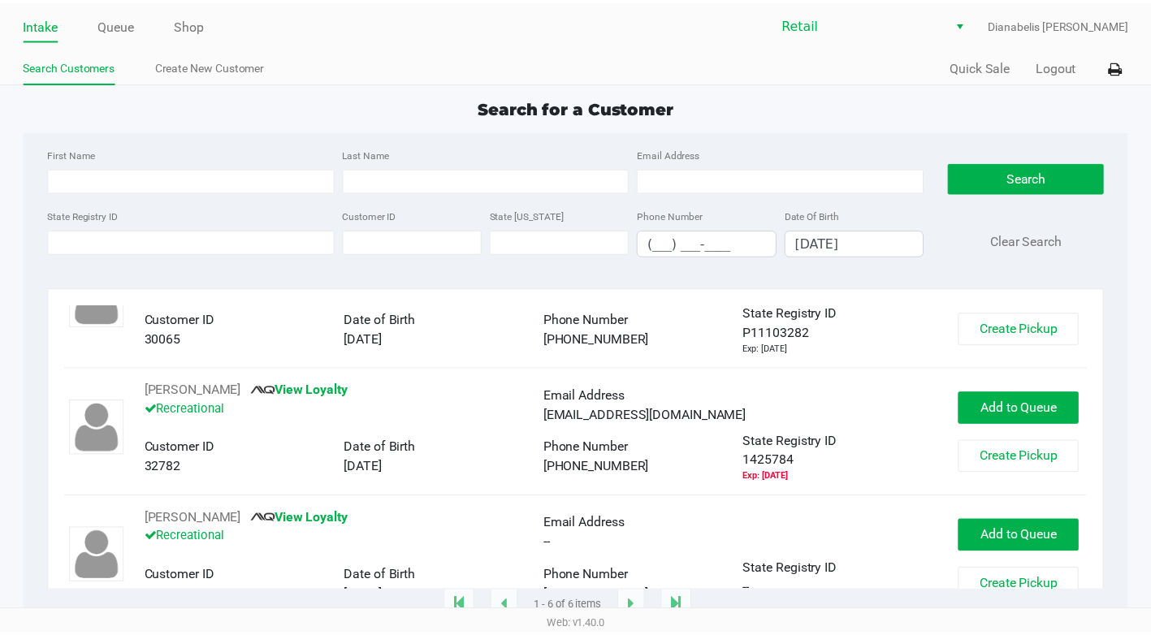
scroll to position [81, 0]
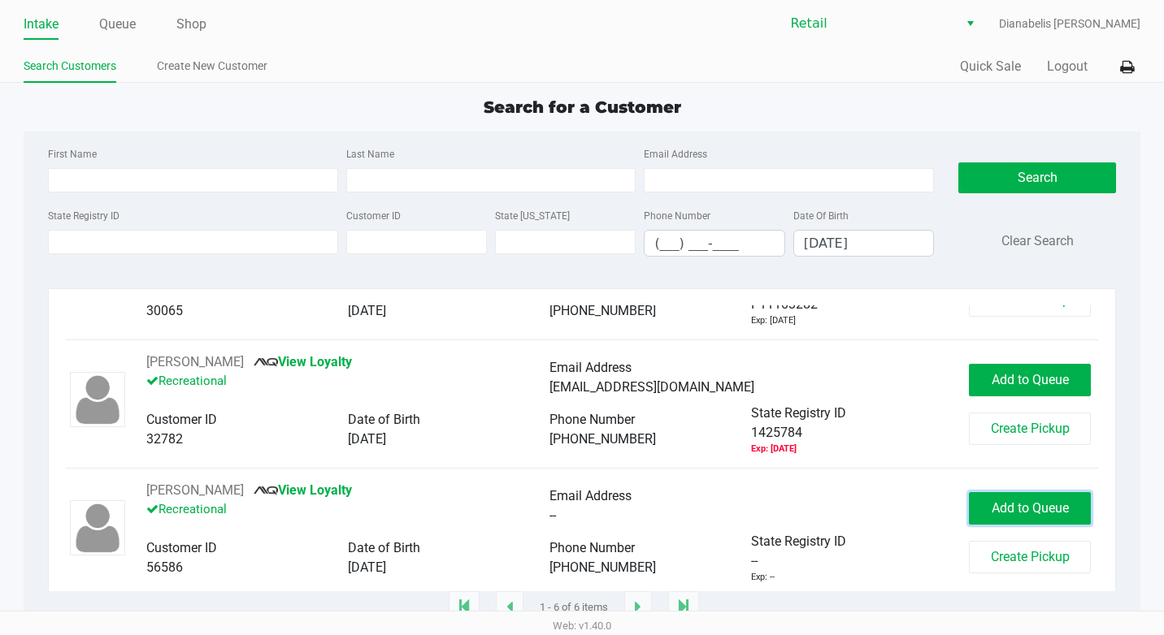
click at [972, 517] on button "Add to Queue" at bounding box center [1030, 508] width 122 height 33
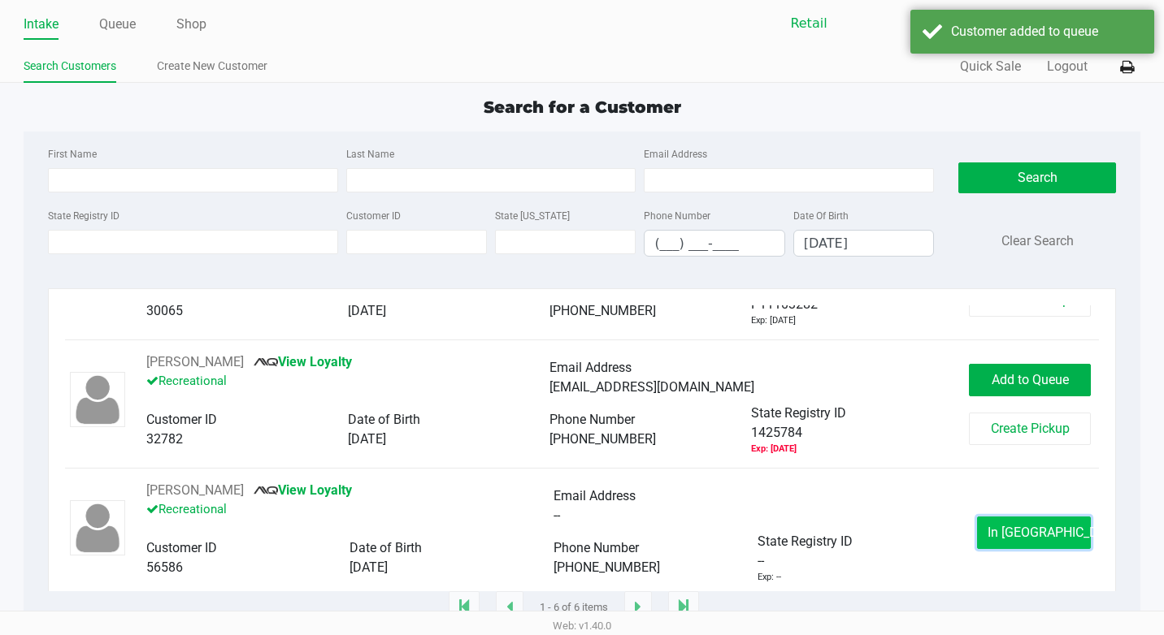
click at [1044, 540] on span "In [GEOGRAPHIC_DATA]" at bounding box center [1055, 532] width 137 height 15
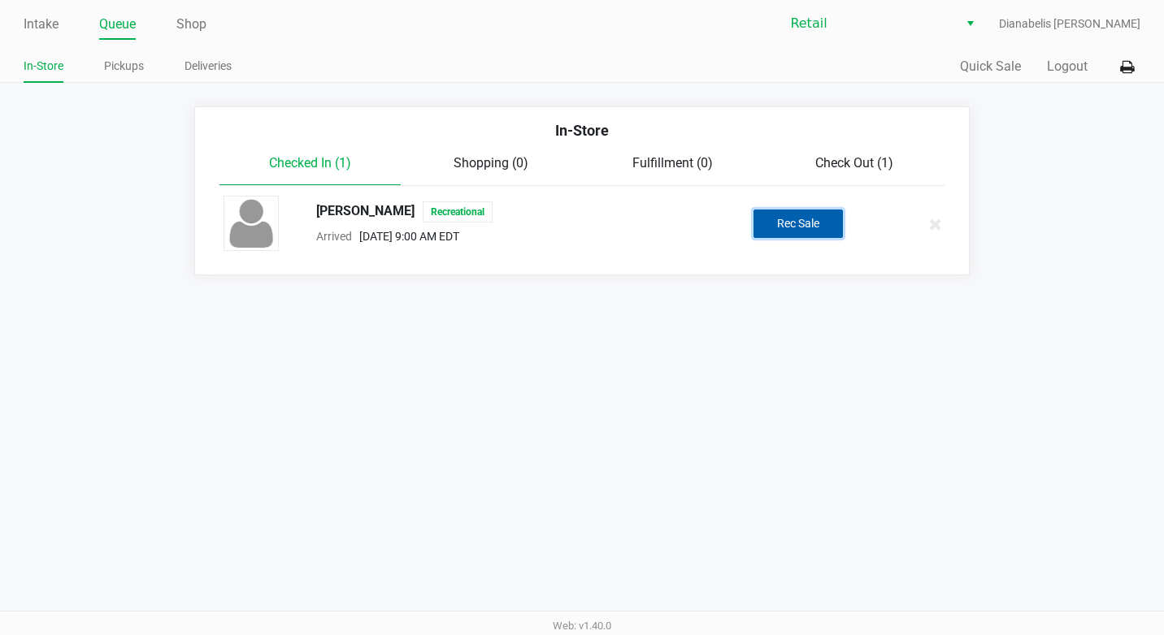
click at [802, 234] on button "Rec Sale" at bounding box center [797, 224] width 89 height 28
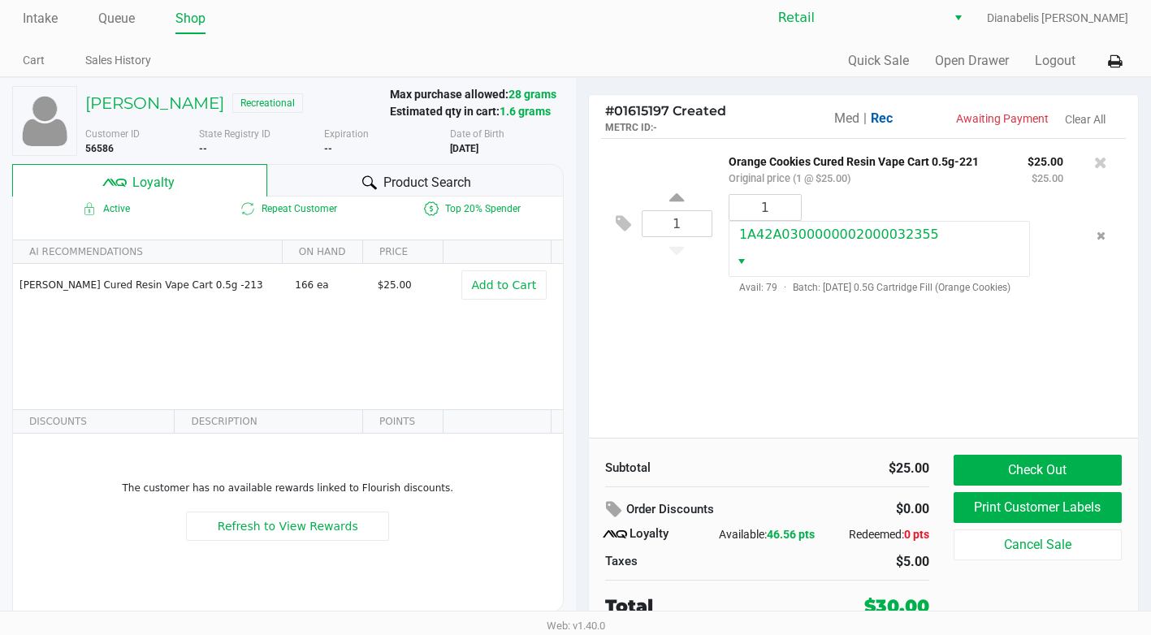
scroll to position [7, 0]
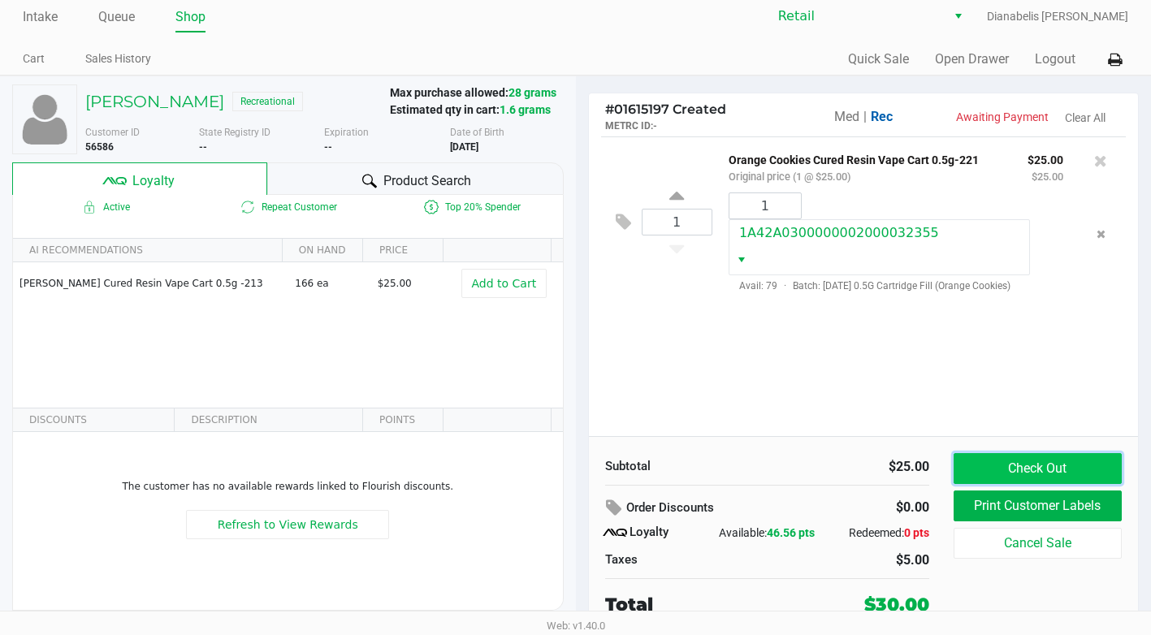
click at [1056, 461] on button "Check Out" at bounding box center [1038, 468] width 168 height 31
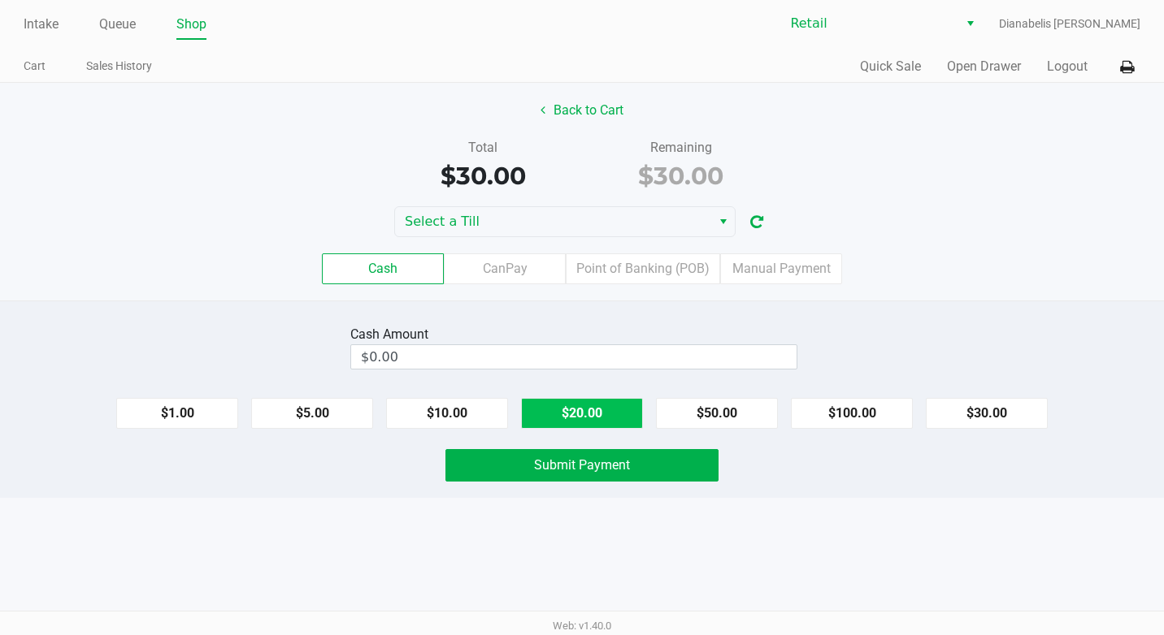
click at [546, 413] on button "$20.00" at bounding box center [582, 413] width 122 height 31
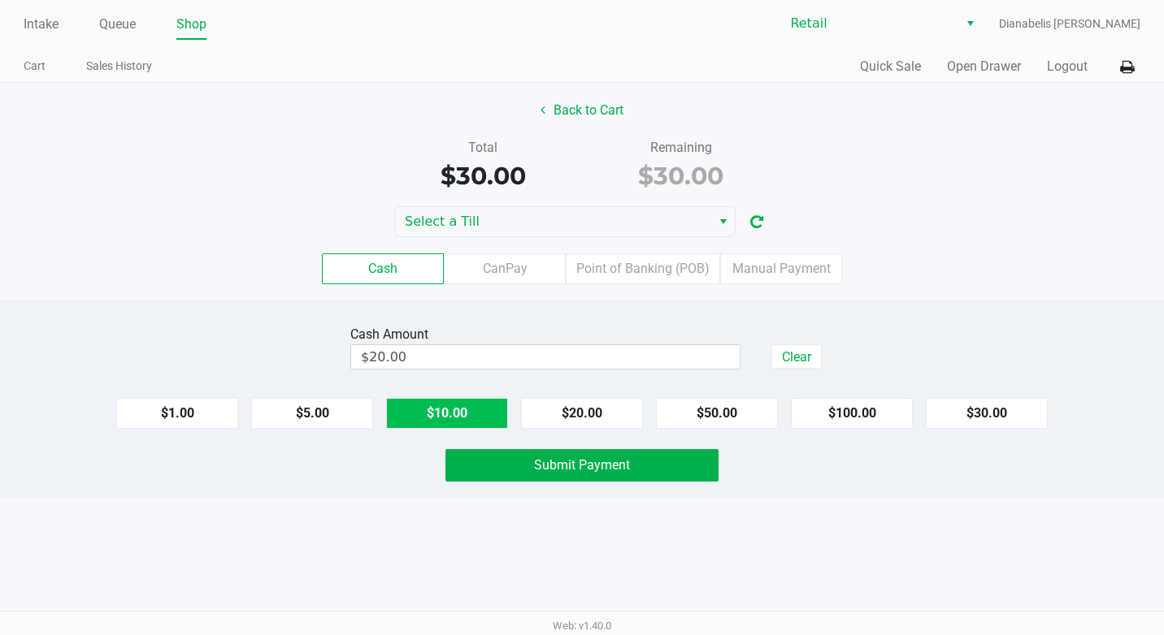
click at [433, 416] on button "$10.00" at bounding box center [447, 413] width 122 height 31
type input "$30.00"
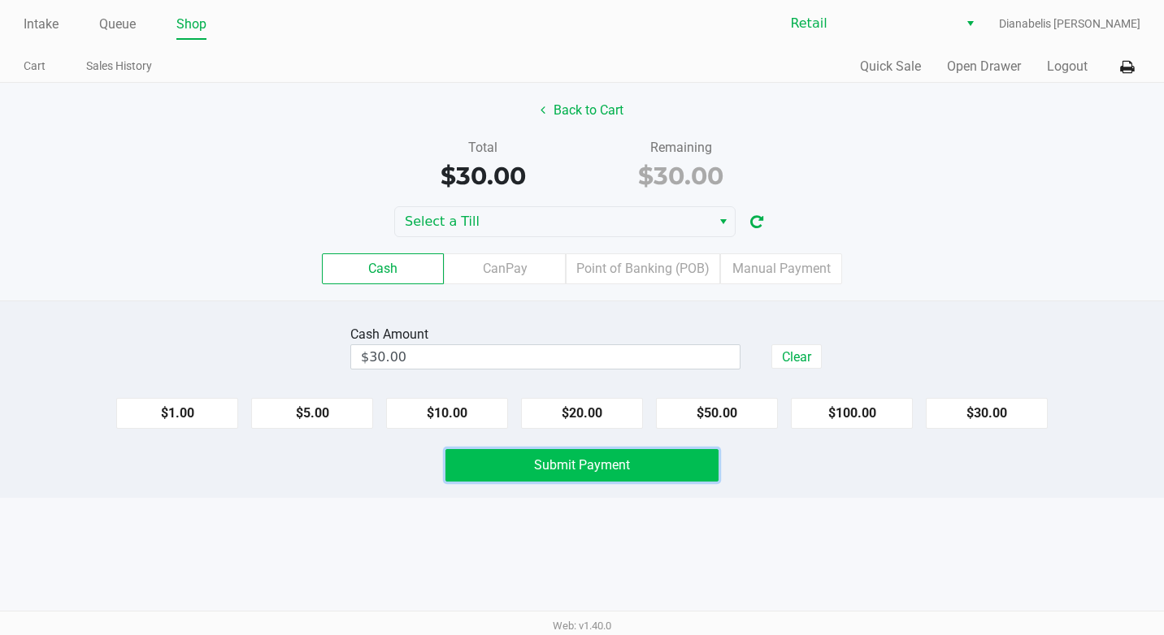
click at [544, 468] on span "Submit Payment" at bounding box center [582, 465] width 96 height 15
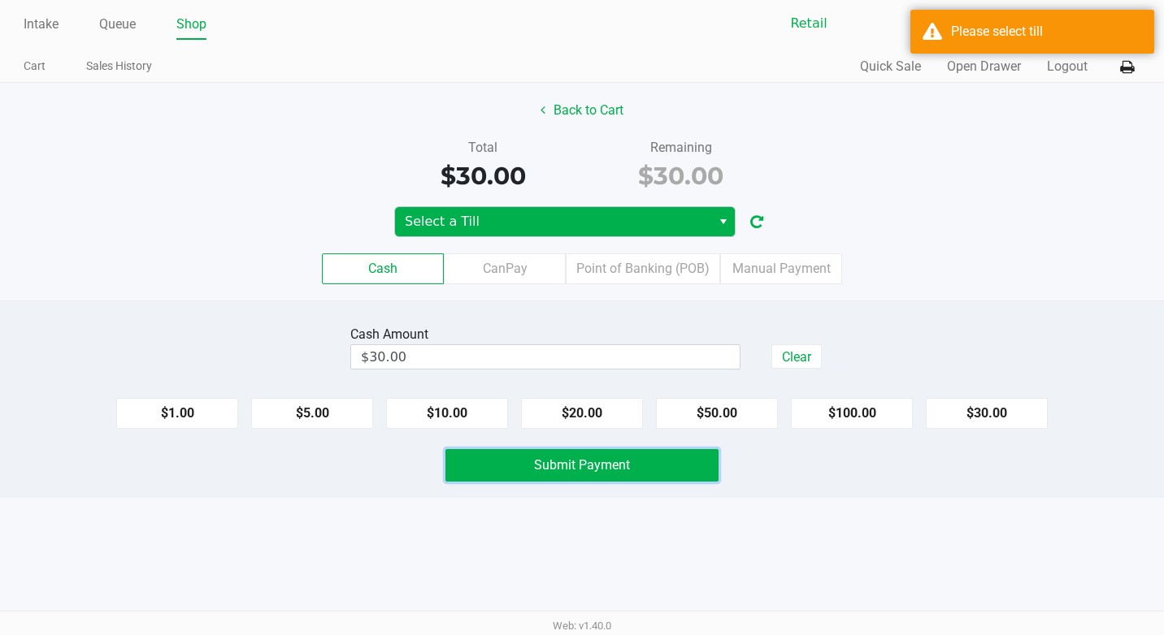
click at [722, 223] on span "Select" at bounding box center [723, 222] width 13 height 20
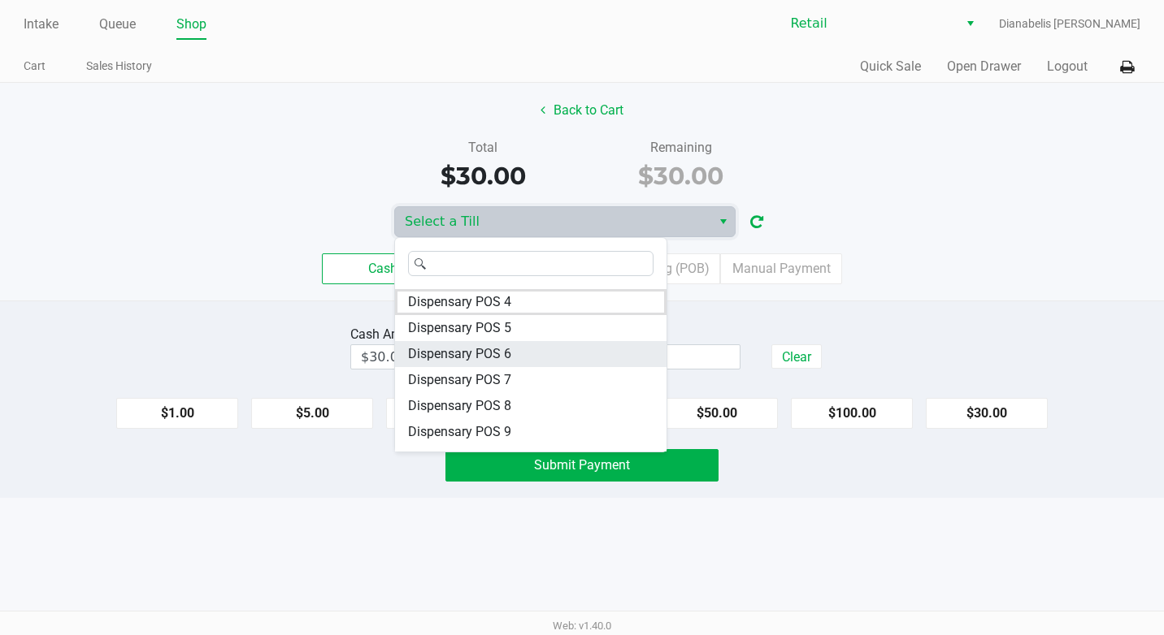
click at [511, 355] on li "Dispensary POS 6" at bounding box center [530, 354] width 271 height 26
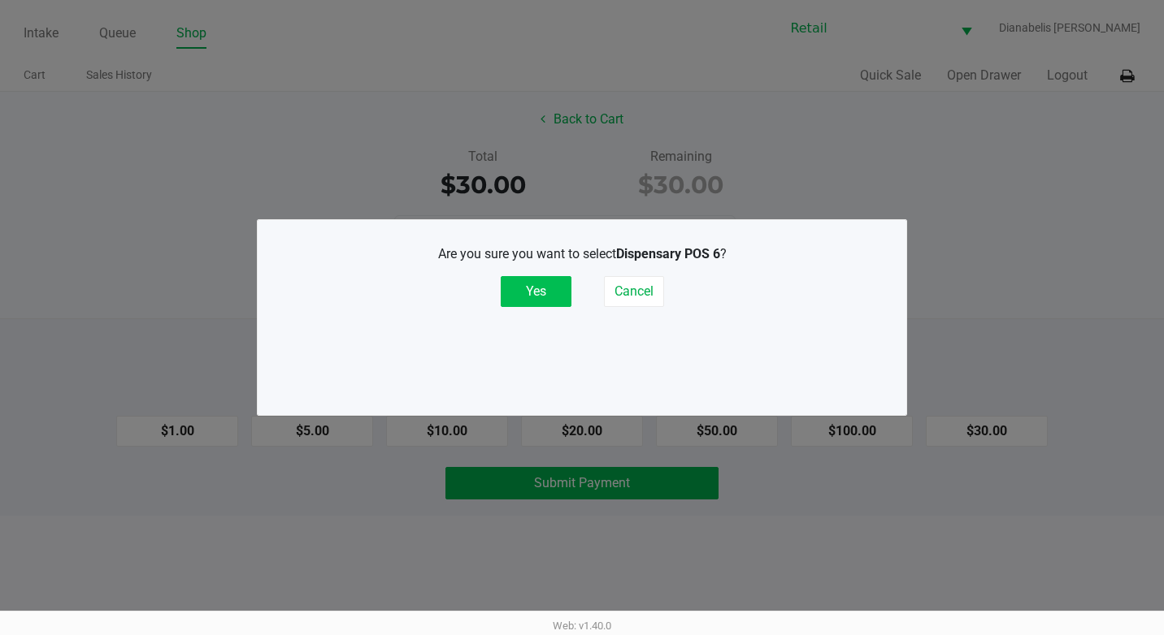
click at [540, 291] on button "Yes" at bounding box center [536, 291] width 71 height 31
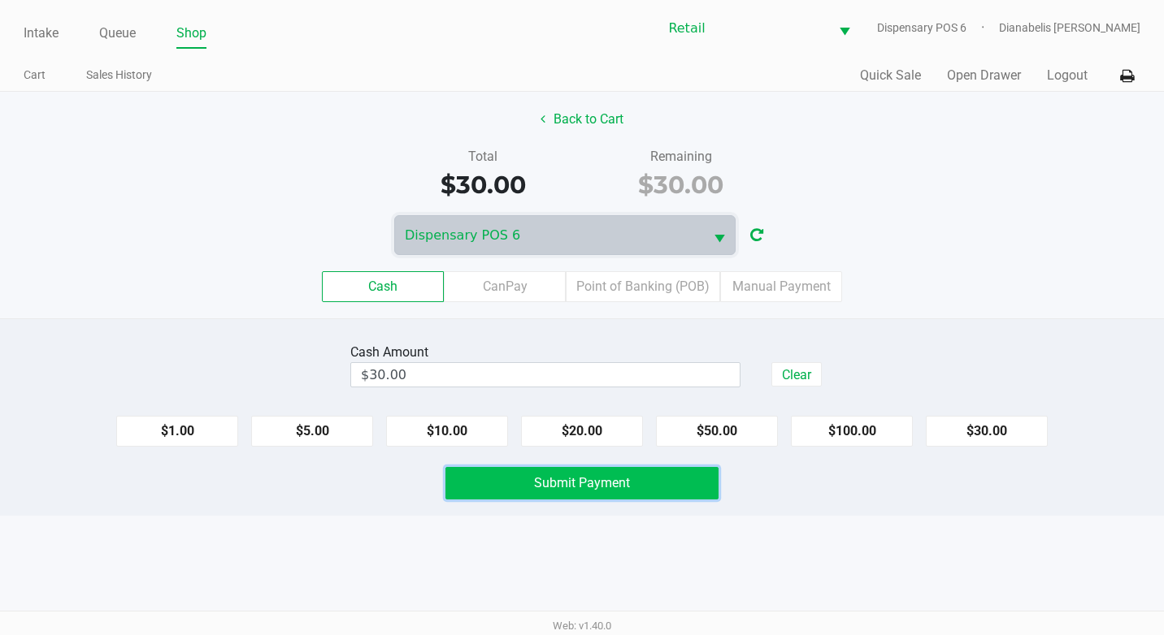
click at [592, 491] on button "Submit Payment" at bounding box center [581, 483] width 273 height 33
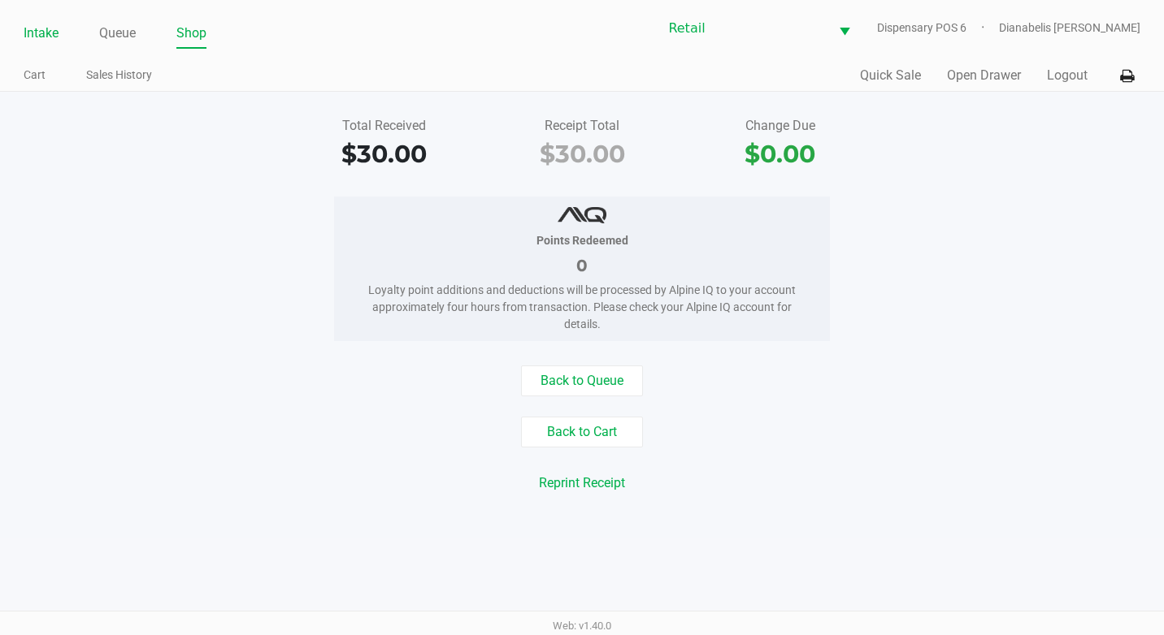
click at [42, 37] on link "Intake" at bounding box center [41, 33] width 35 height 23
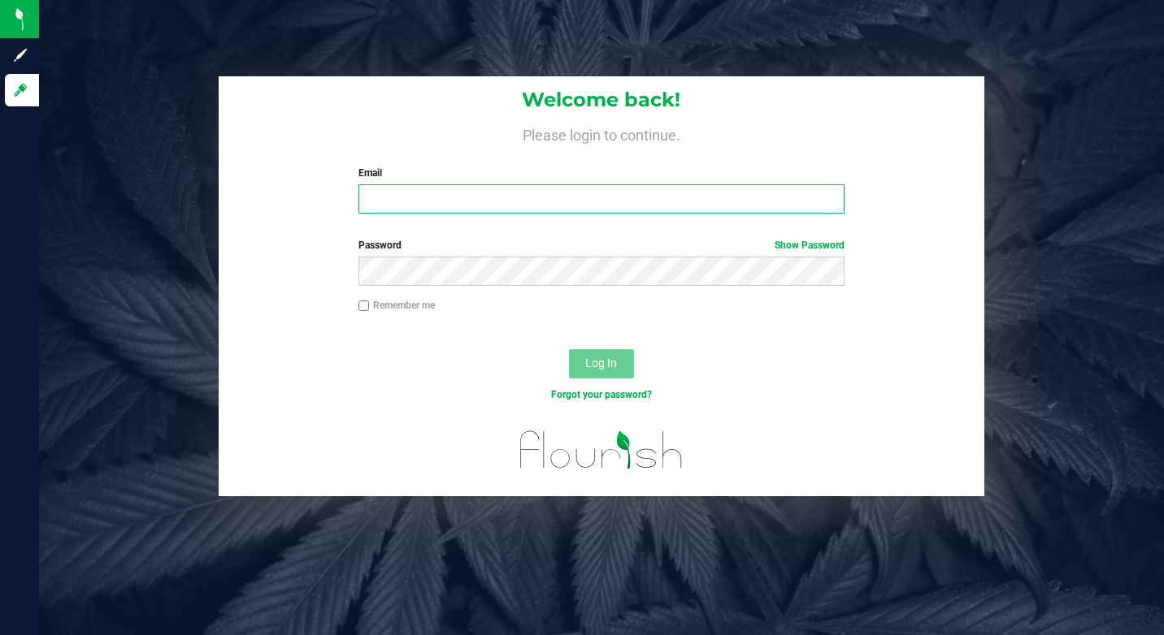
type input "dbelisbasilio@gmail.com"
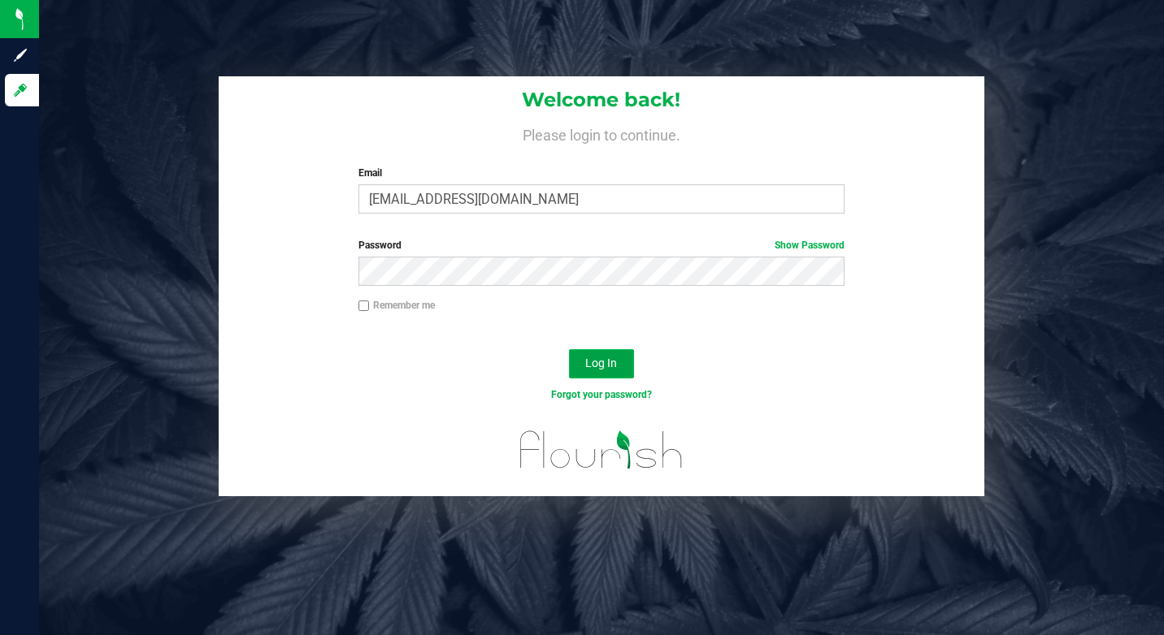
click at [592, 370] on span "Log In" at bounding box center [601, 363] width 32 height 13
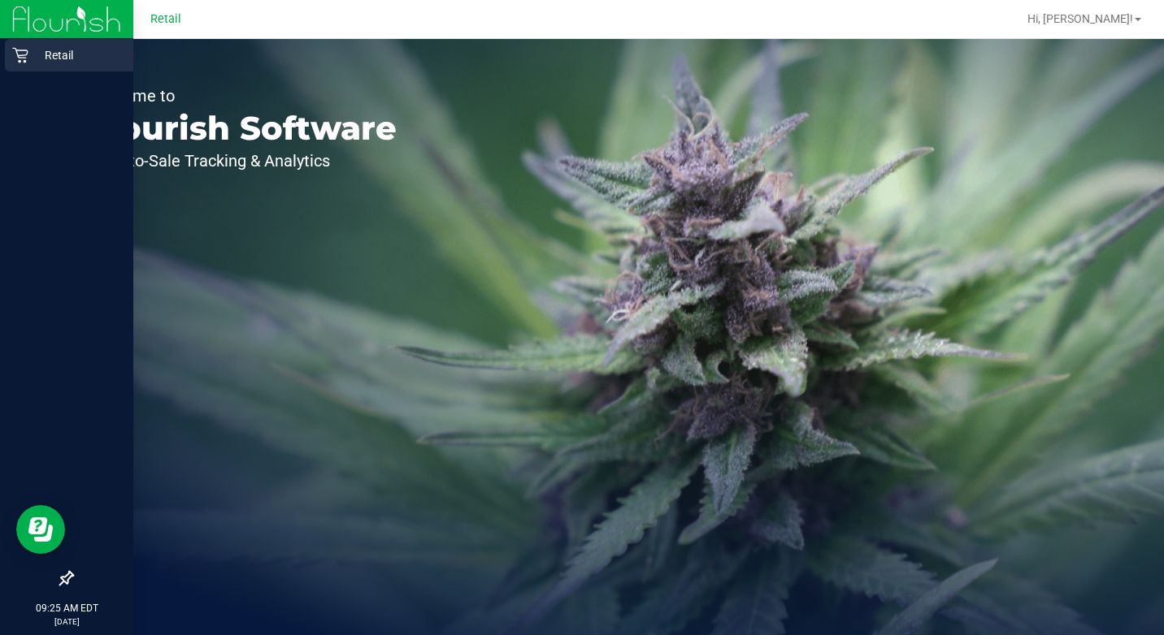
click at [42, 47] on p "Retail" at bounding box center [77, 56] width 98 height 20
